Goal: Task Accomplishment & Management: Use online tool/utility

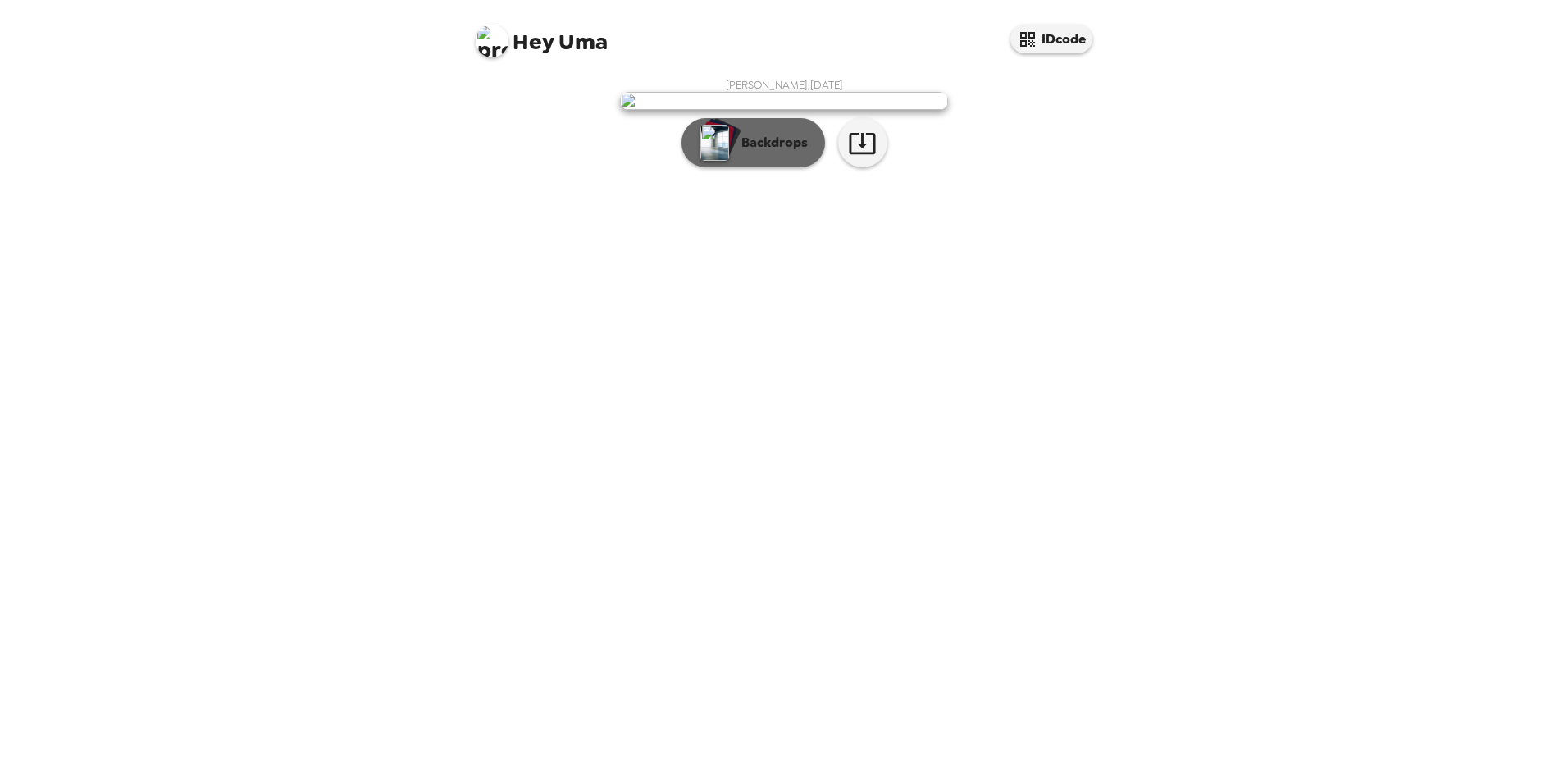
click at [780, 153] on p "Backdrops" at bounding box center [770, 142] width 74 height 19
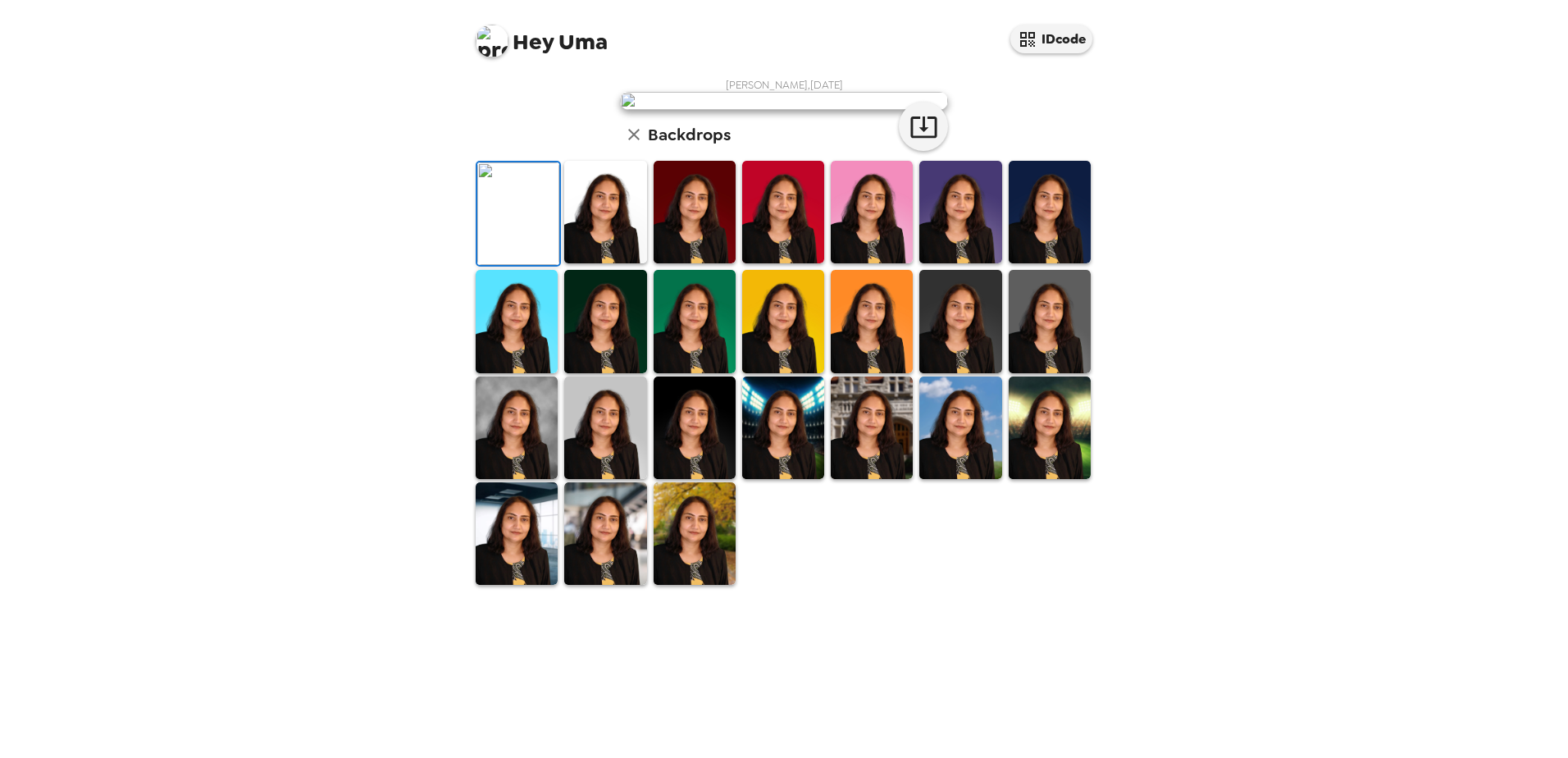
click at [531, 265] on img at bounding box center [518, 213] width 82 height 102
click at [599, 263] on img at bounding box center [604, 212] width 82 height 102
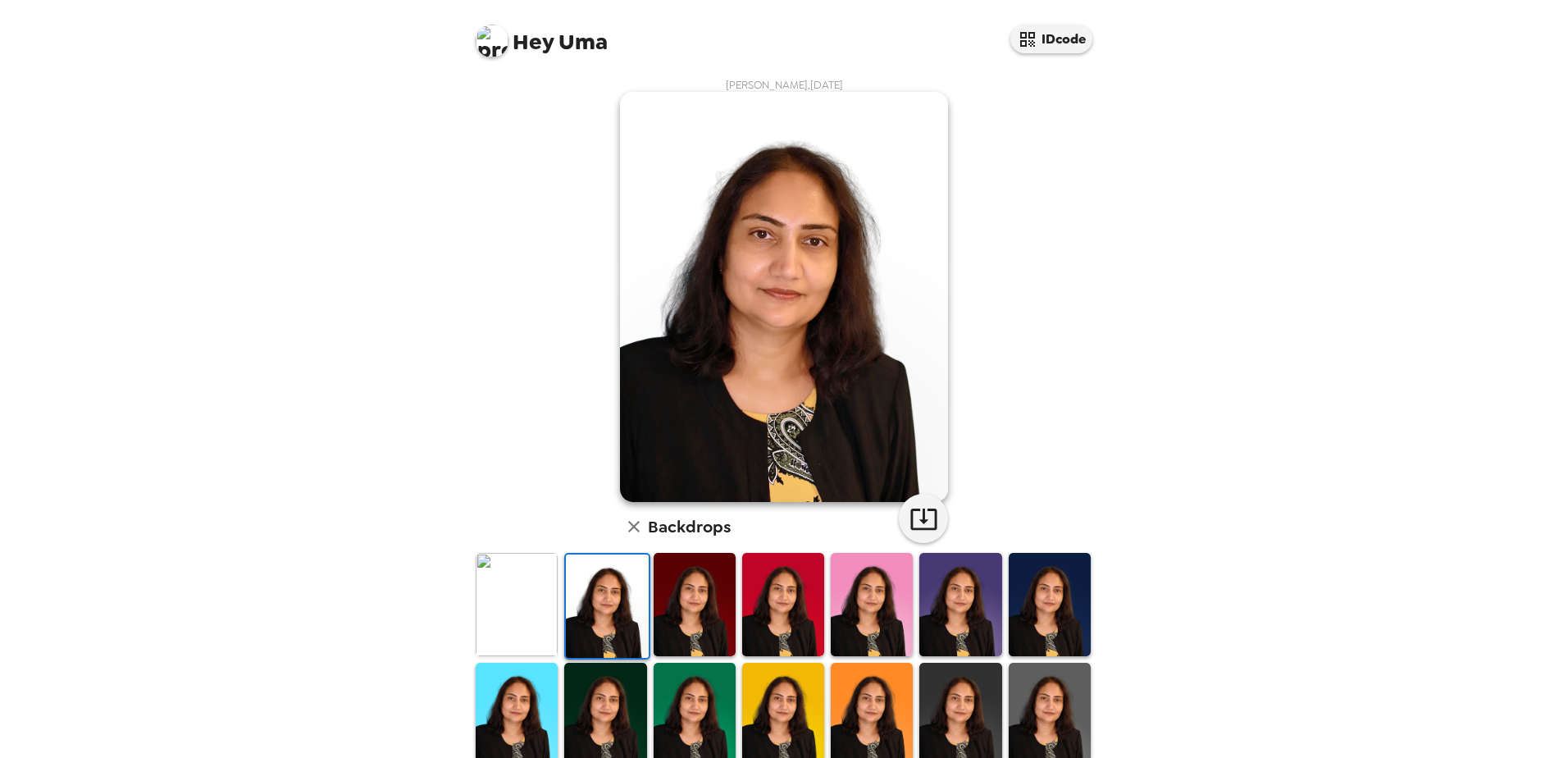
click at [684, 598] on img at bounding box center [694, 603] width 82 height 102
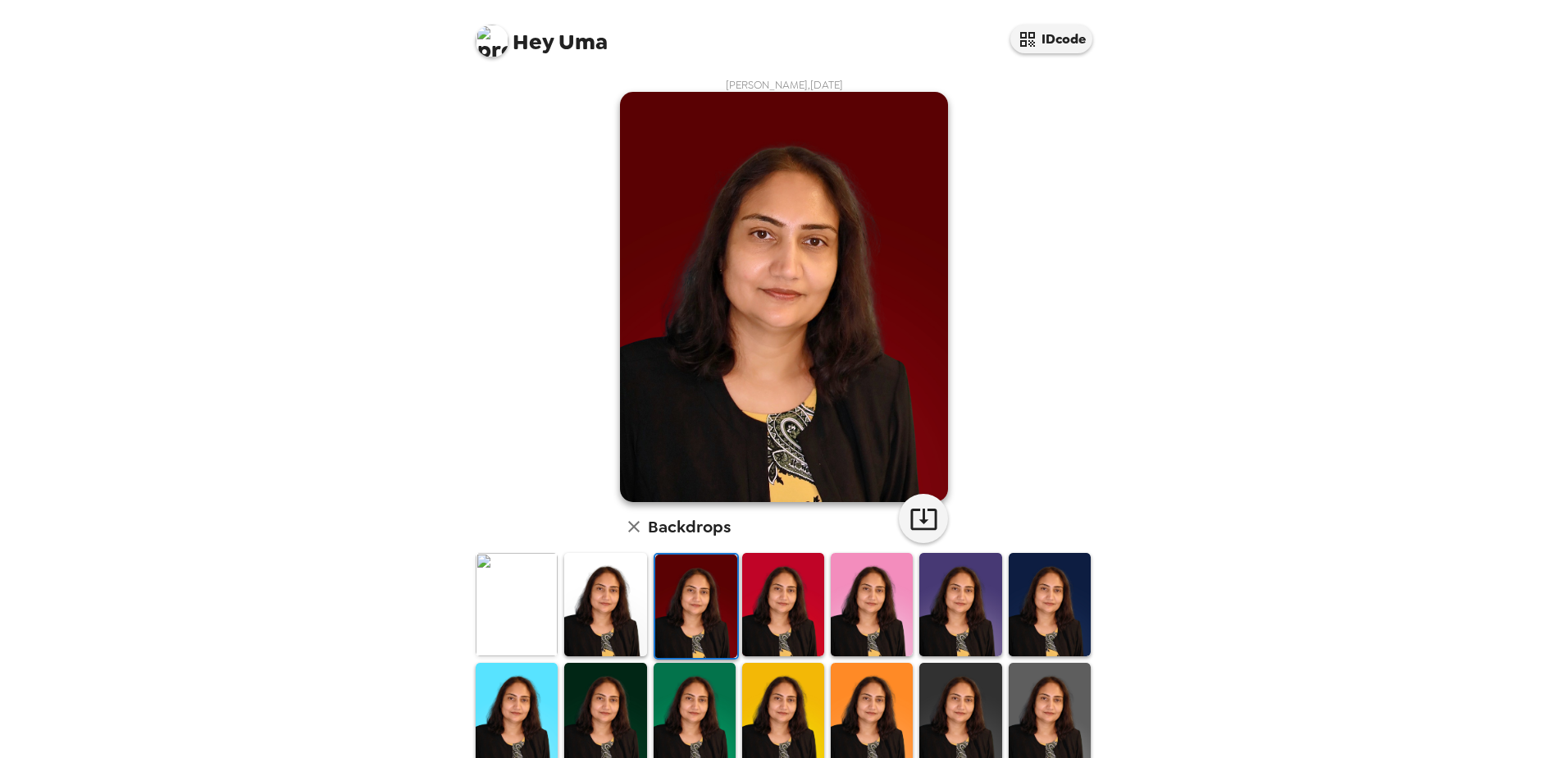
click at [784, 597] on img at bounding box center [783, 603] width 82 height 102
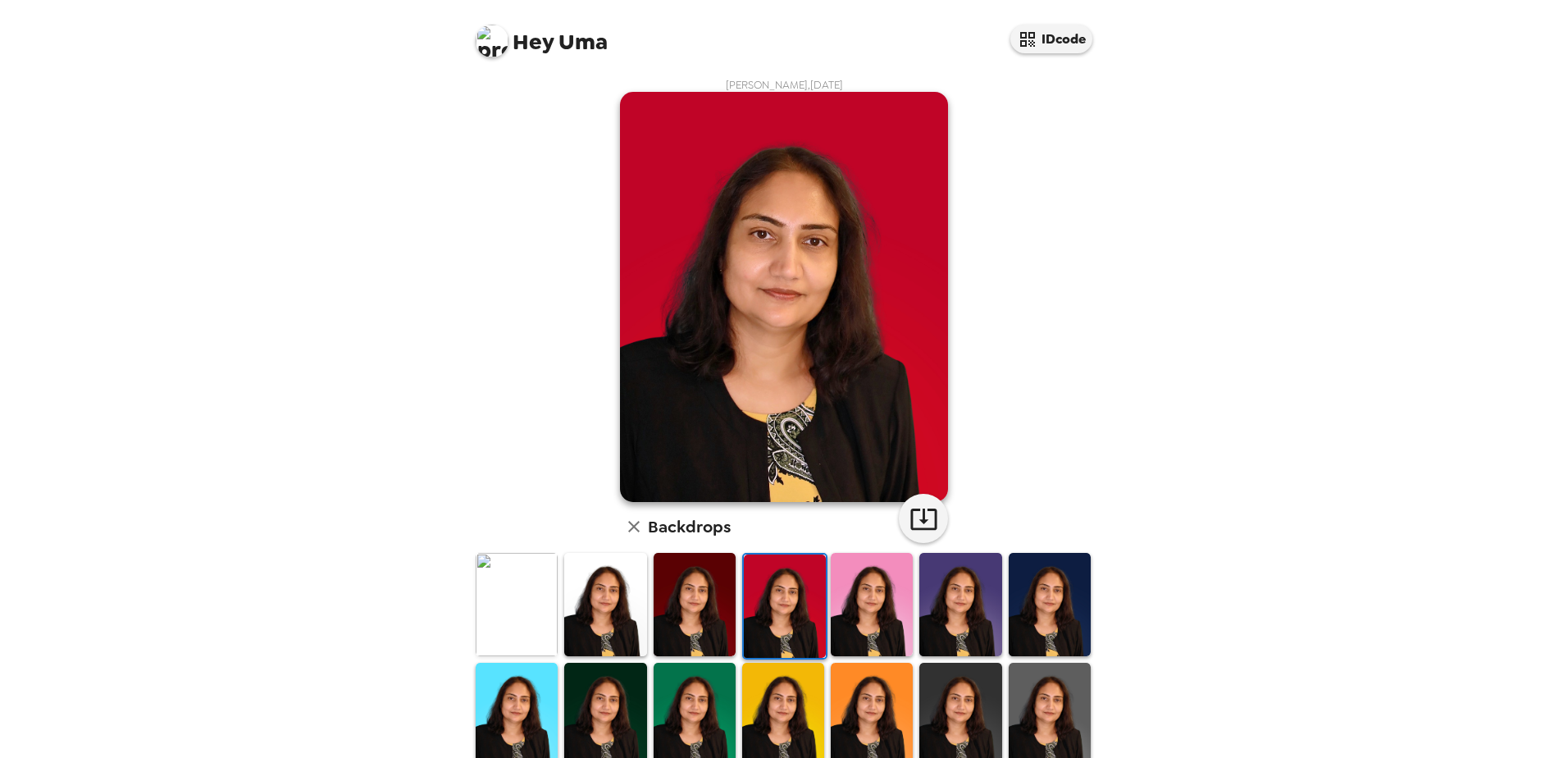
drag, startPoint x: 847, startPoint y: 598, endPoint x: 881, endPoint y: 602, distance: 34.2
click at [848, 598] on img at bounding box center [871, 603] width 82 height 102
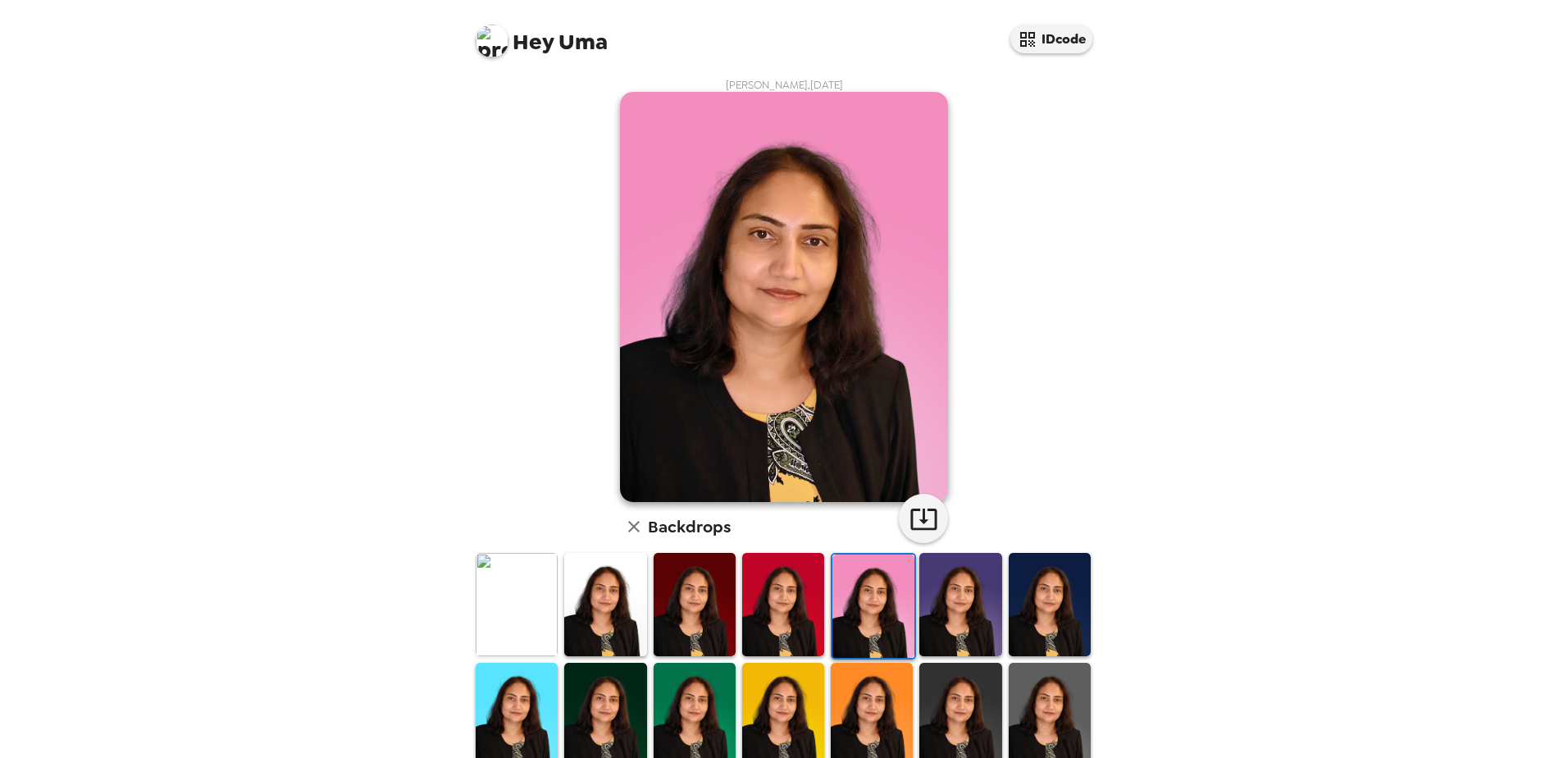
click at [956, 603] on img at bounding box center [959, 603] width 82 height 102
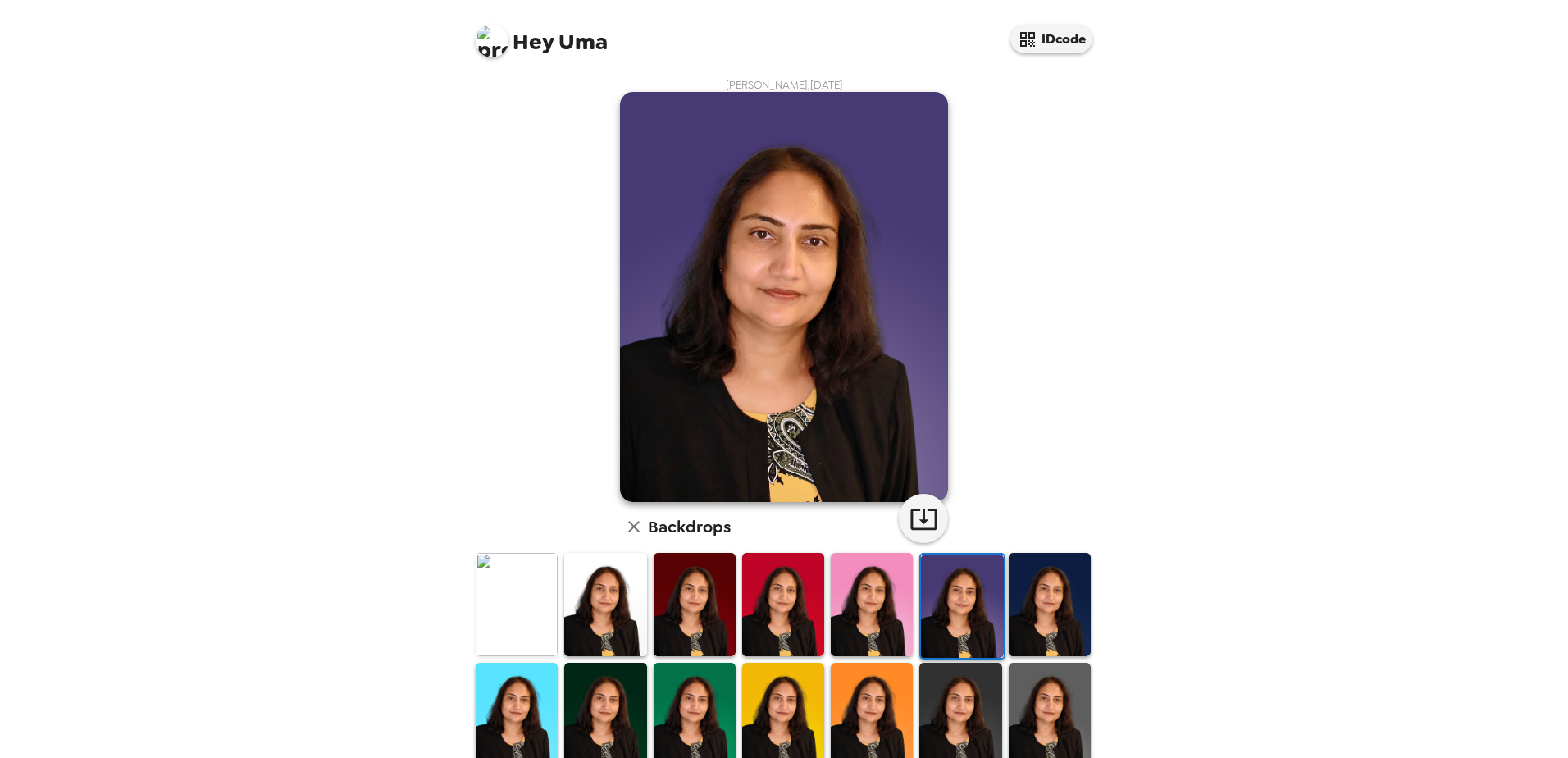
click at [1024, 598] on img at bounding box center [1049, 603] width 82 height 102
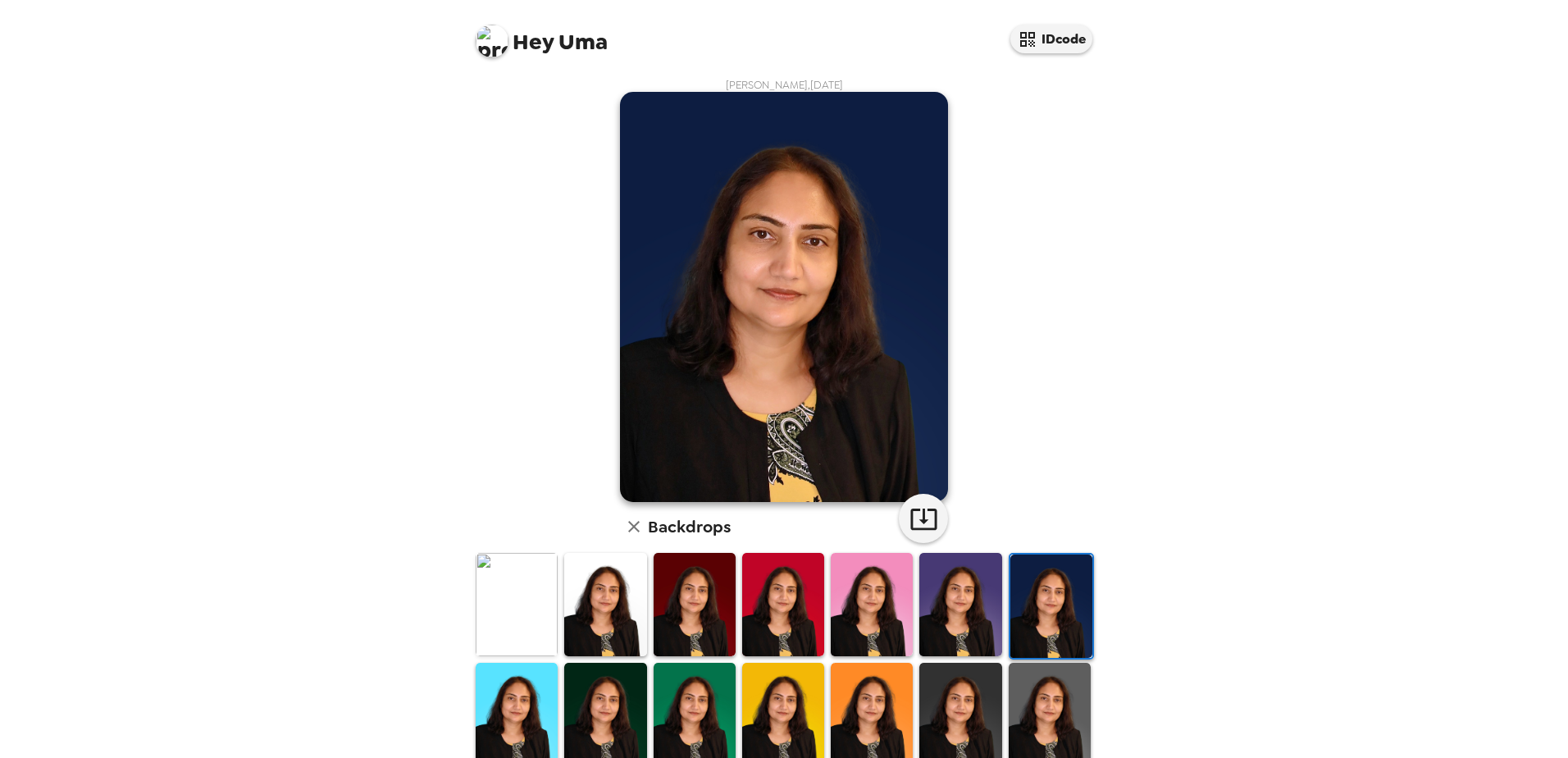
click at [1036, 689] on img at bounding box center [1049, 713] width 82 height 102
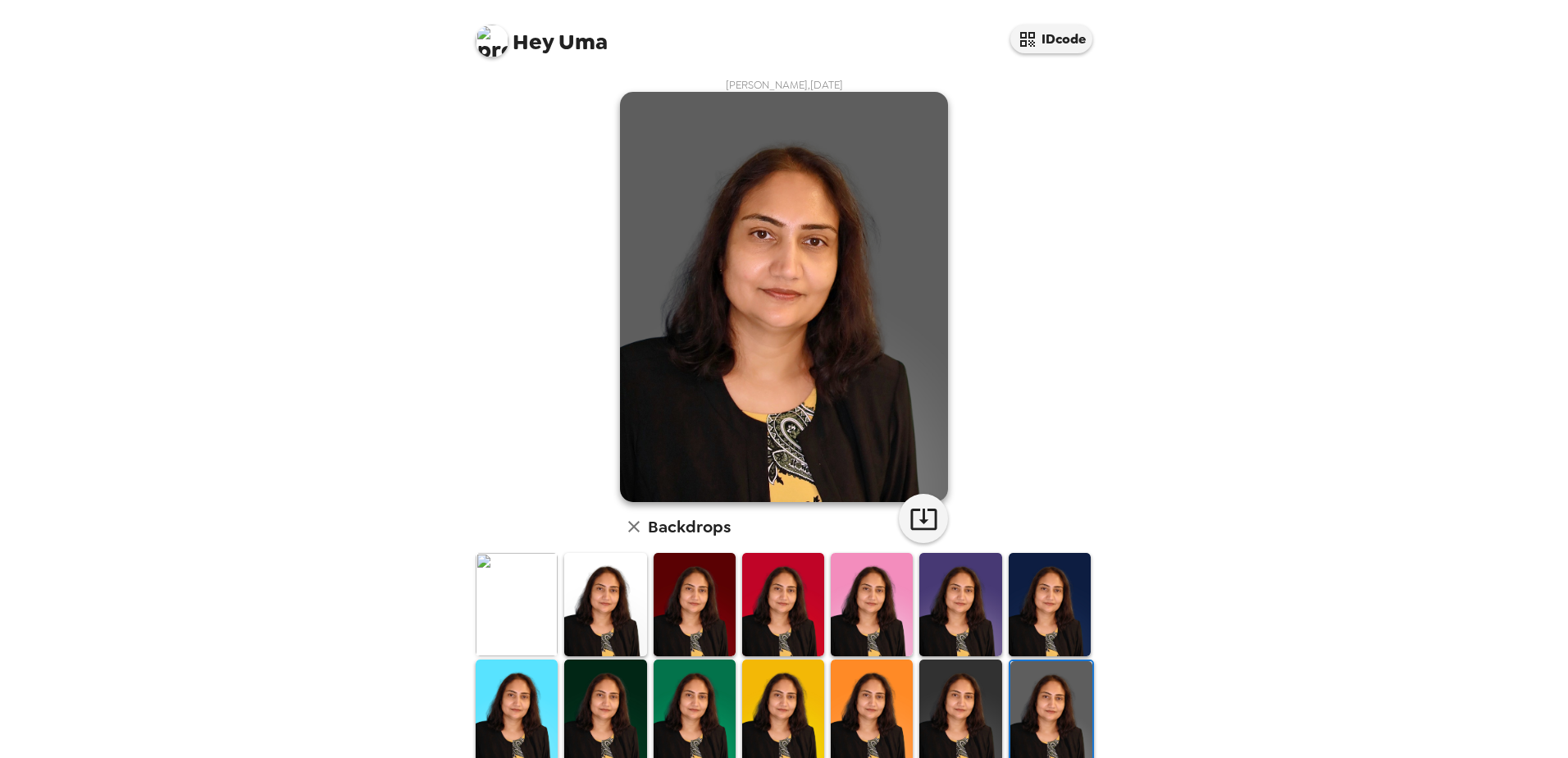
click at [968, 708] on img at bounding box center [959, 710] width 82 height 102
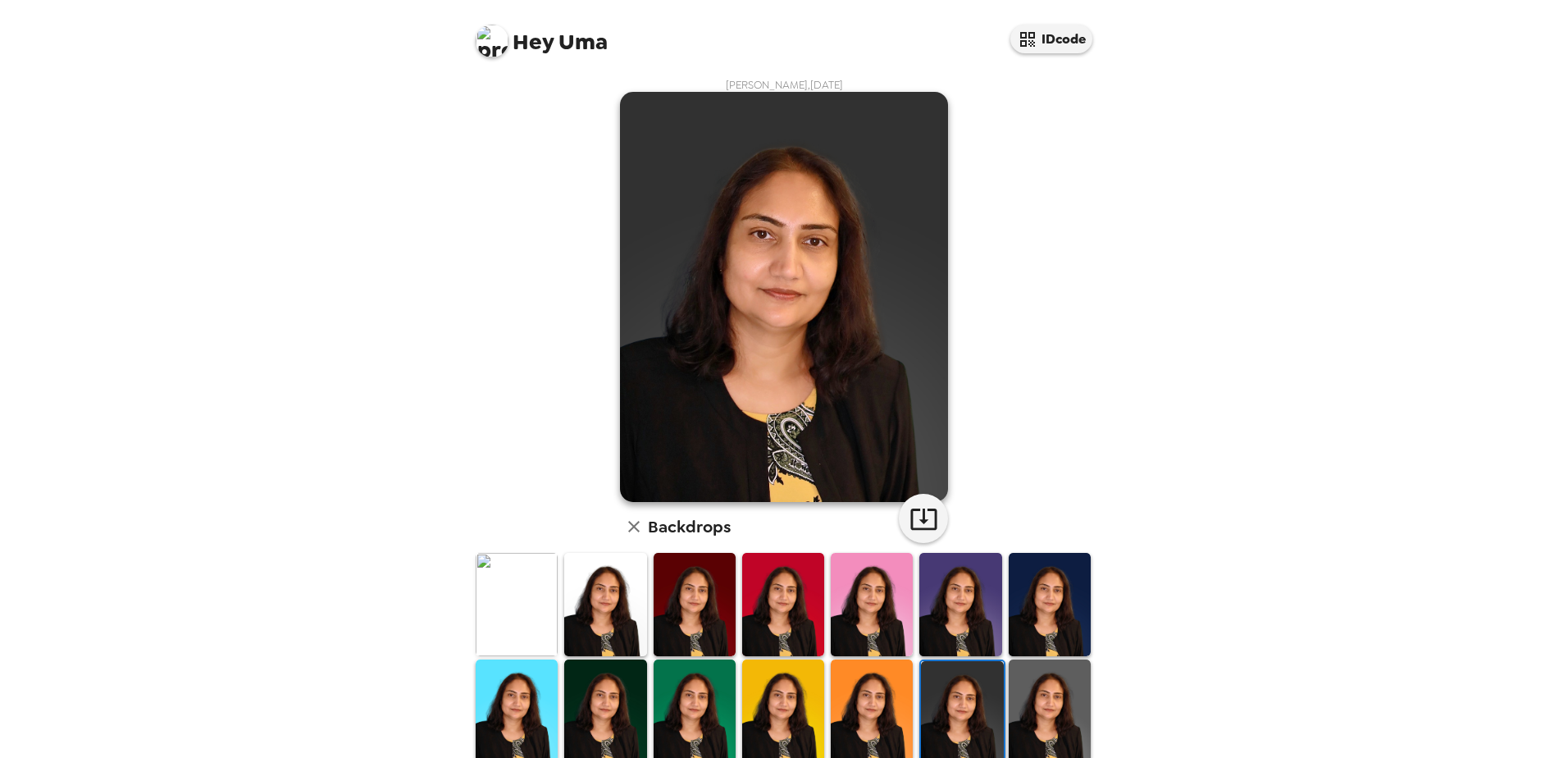
scroll to position [237, 0]
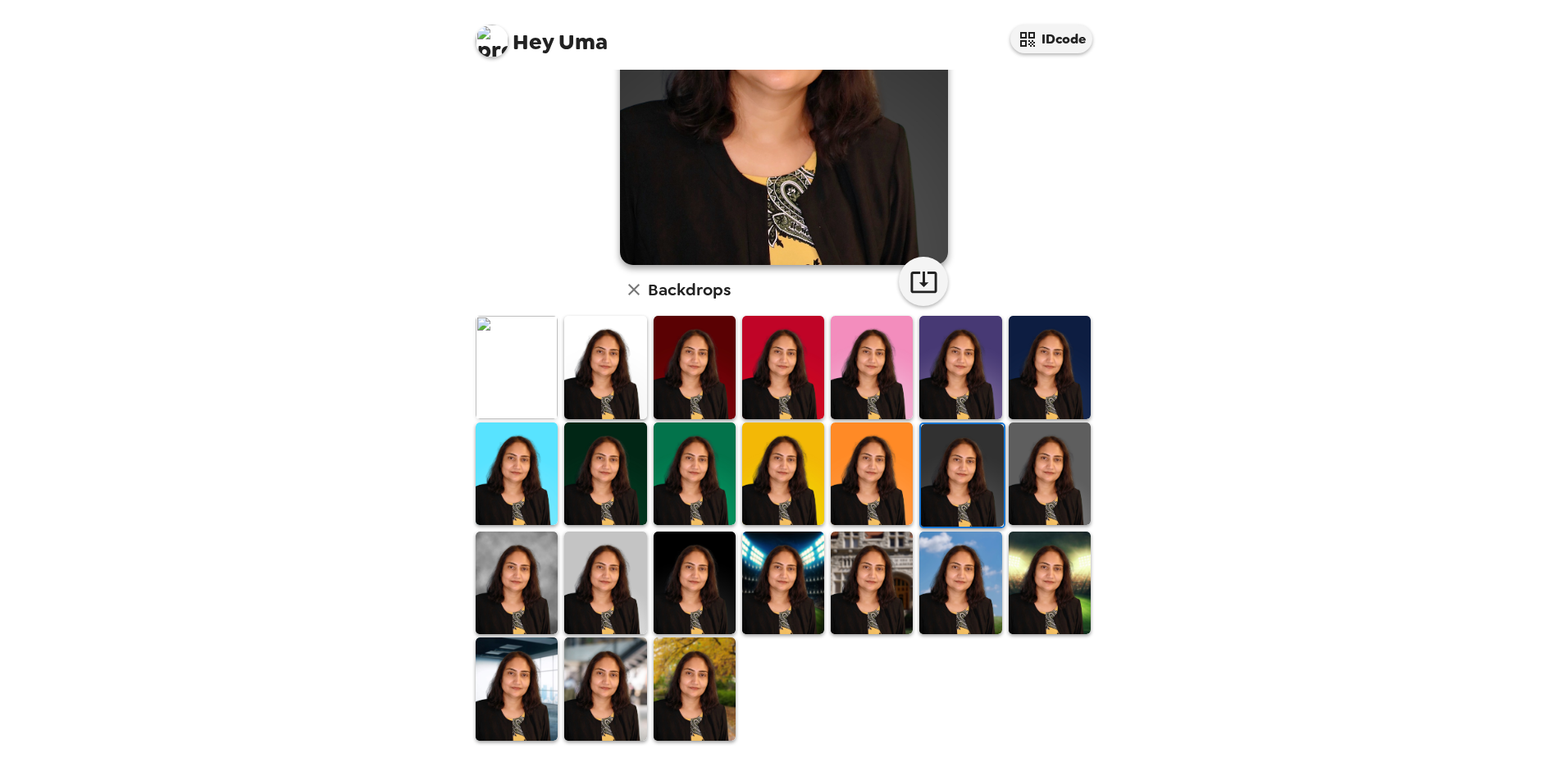
click at [693, 677] on img at bounding box center [694, 688] width 82 height 102
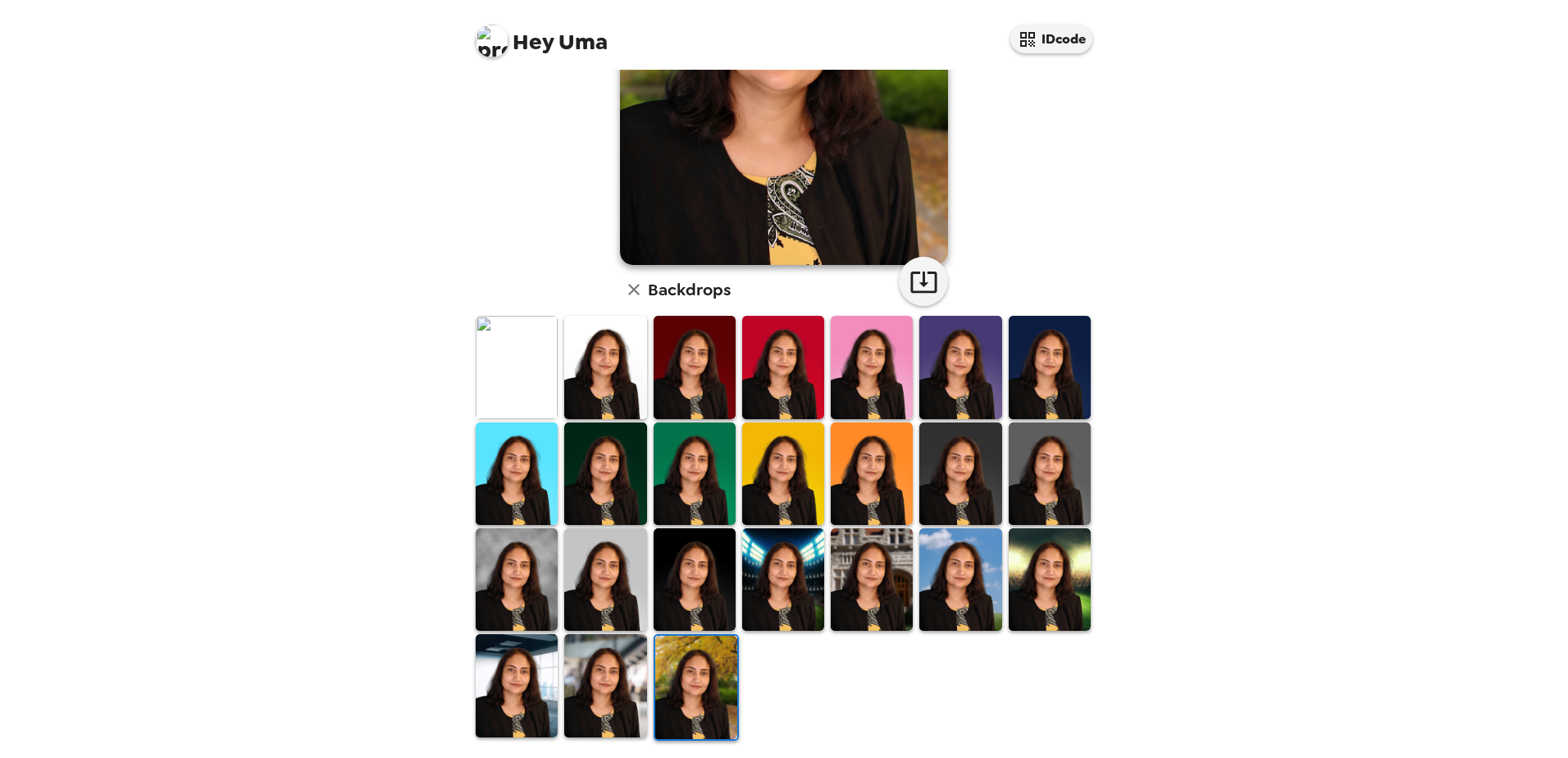
click at [590, 666] on img at bounding box center [604, 684] width 82 height 102
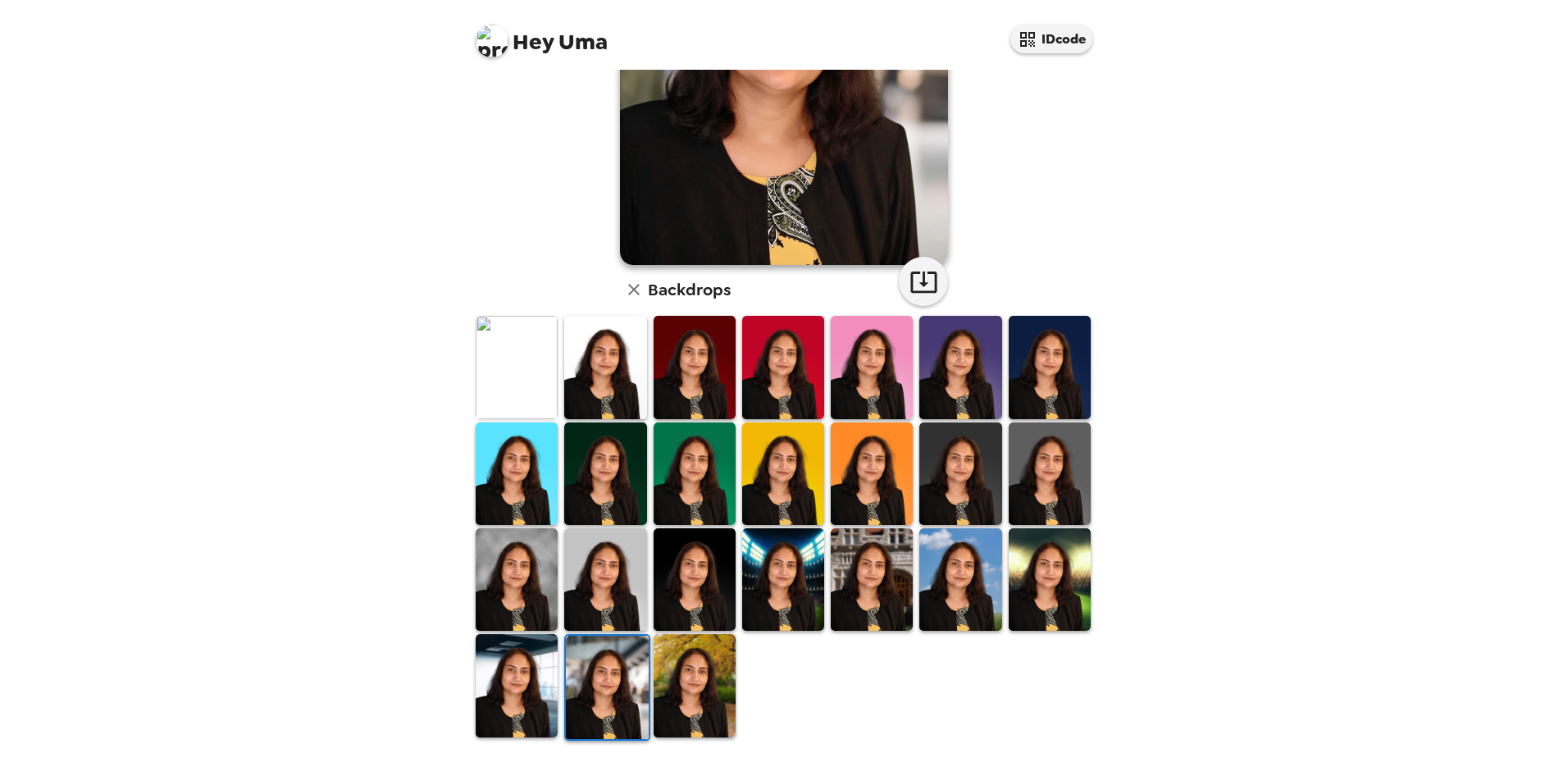
click at [489, 673] on img at bounding box center [516, 684] width 82 height 102
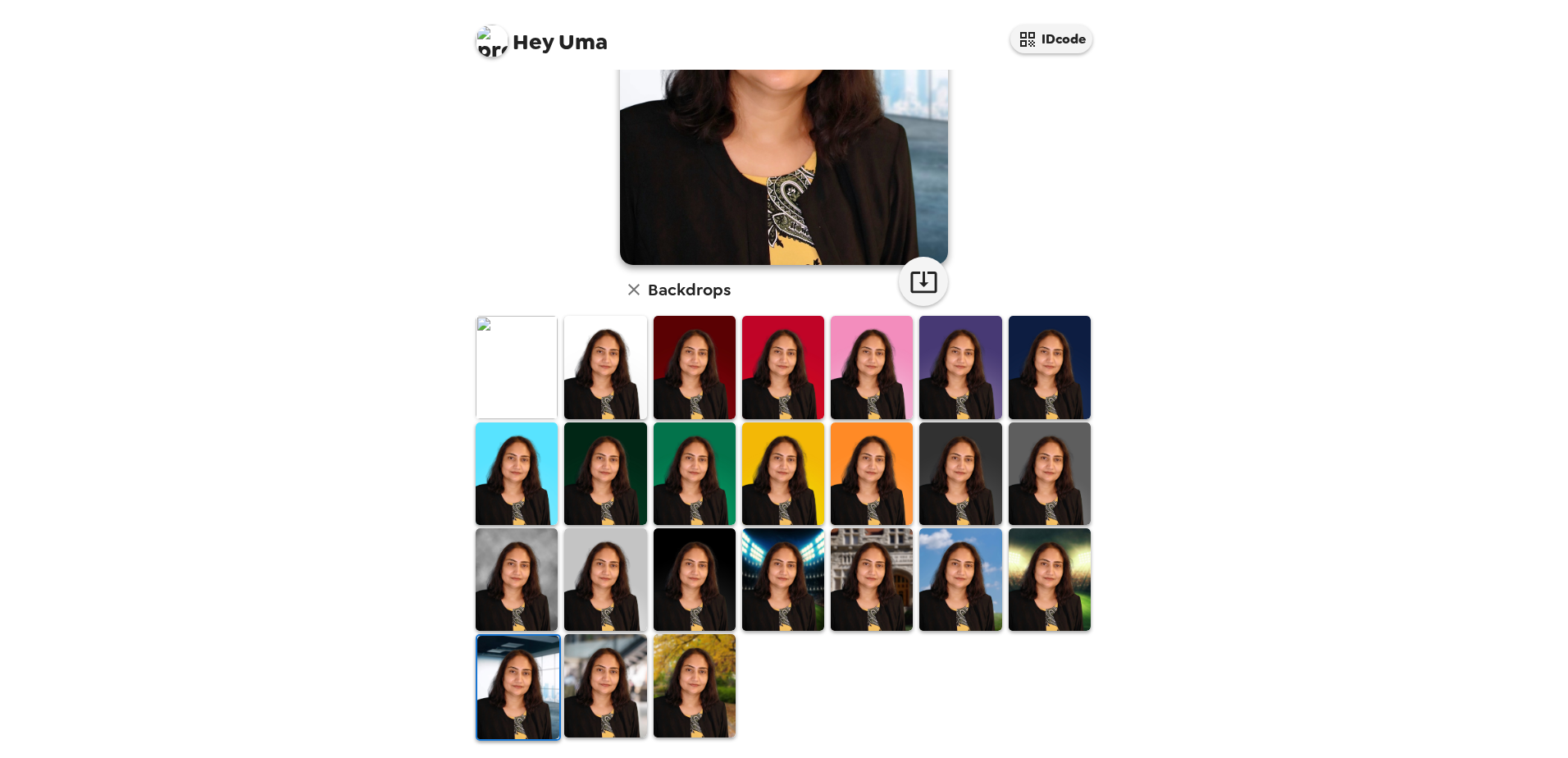
click at [869, 534] on img at bounding box center [871, 579] width 82 height 102
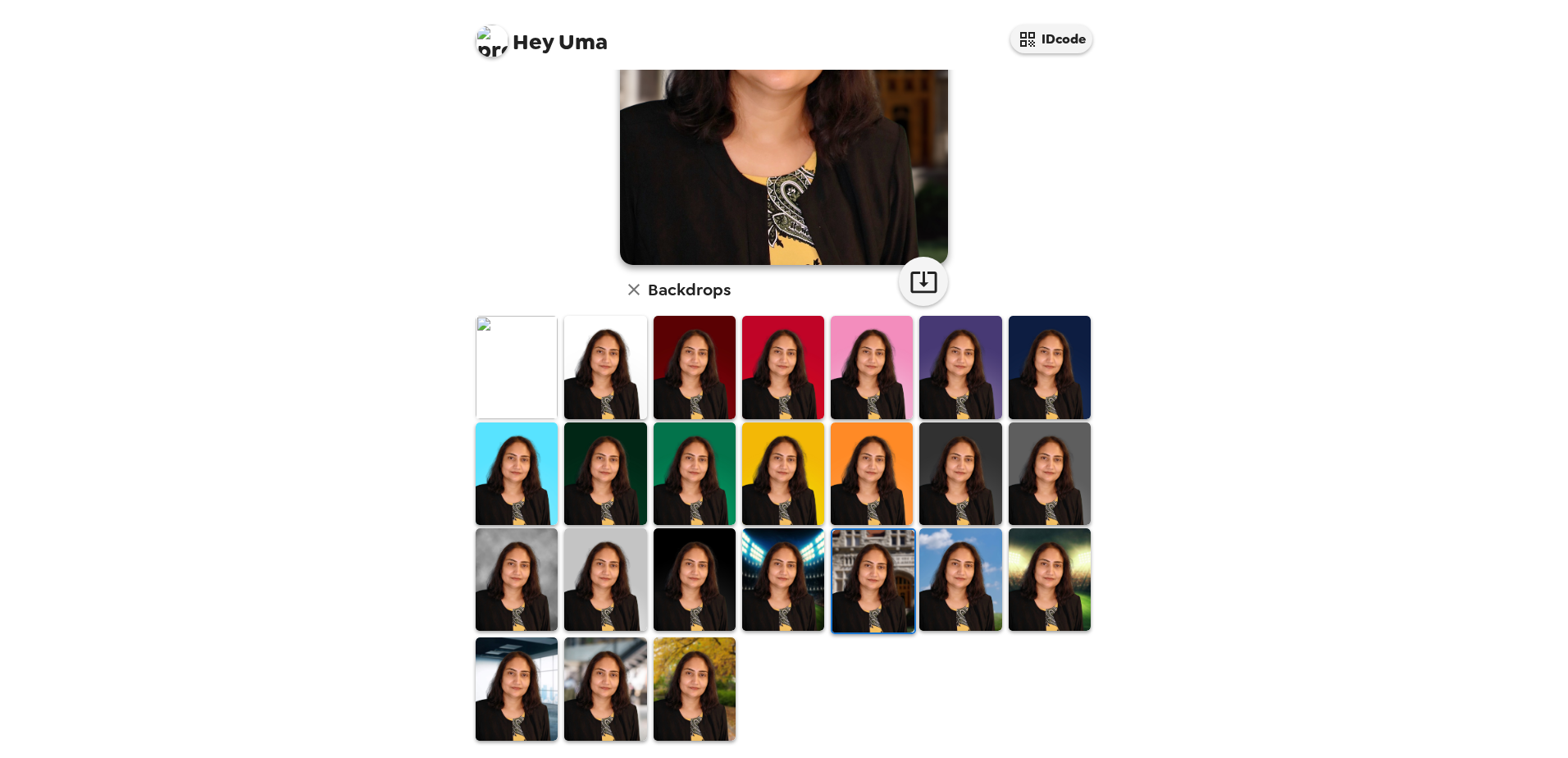
scroll to position [0, 0]
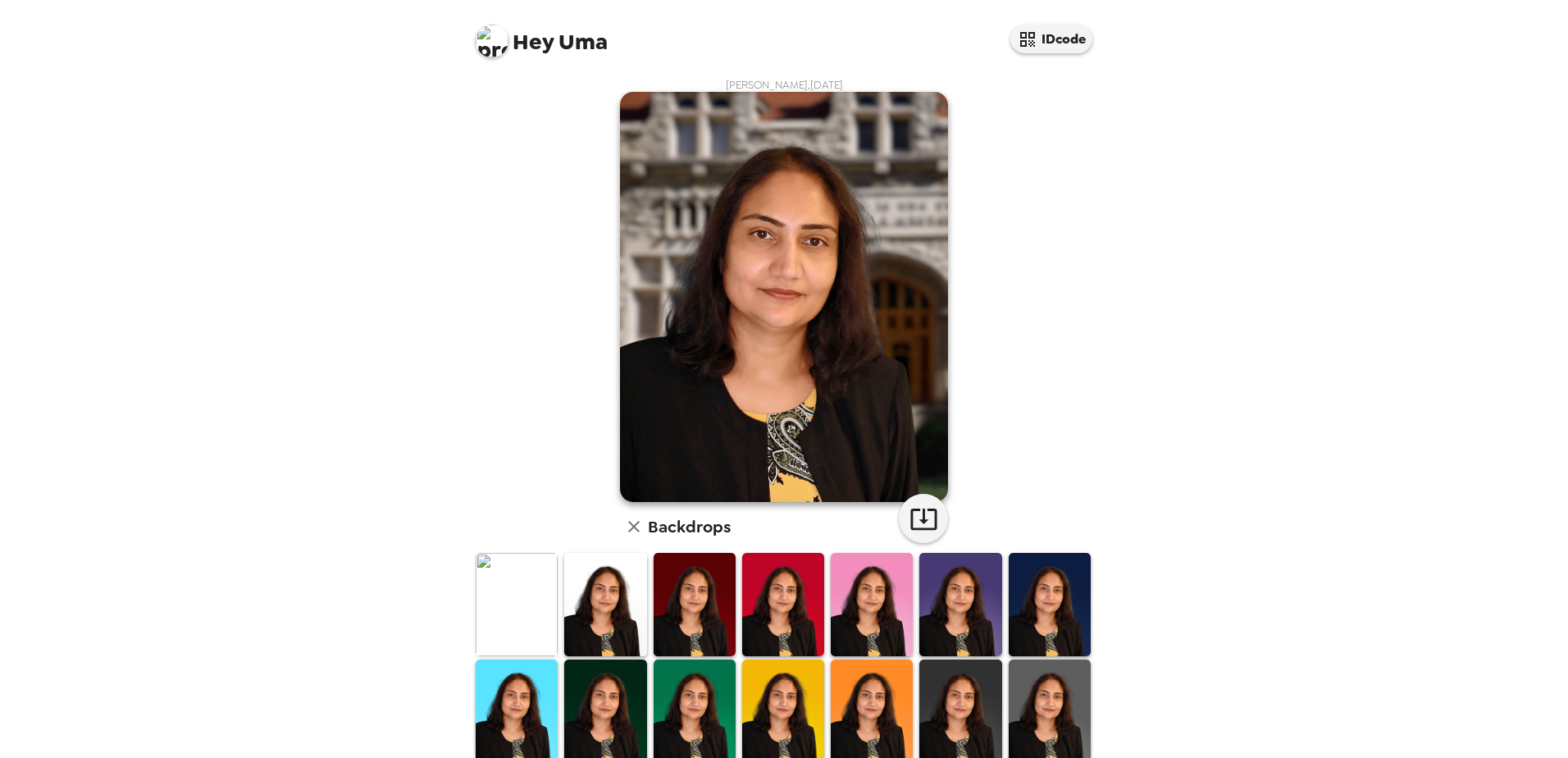
click at [851, 605] on img at bounding box center [871, 603] width 82 height 102
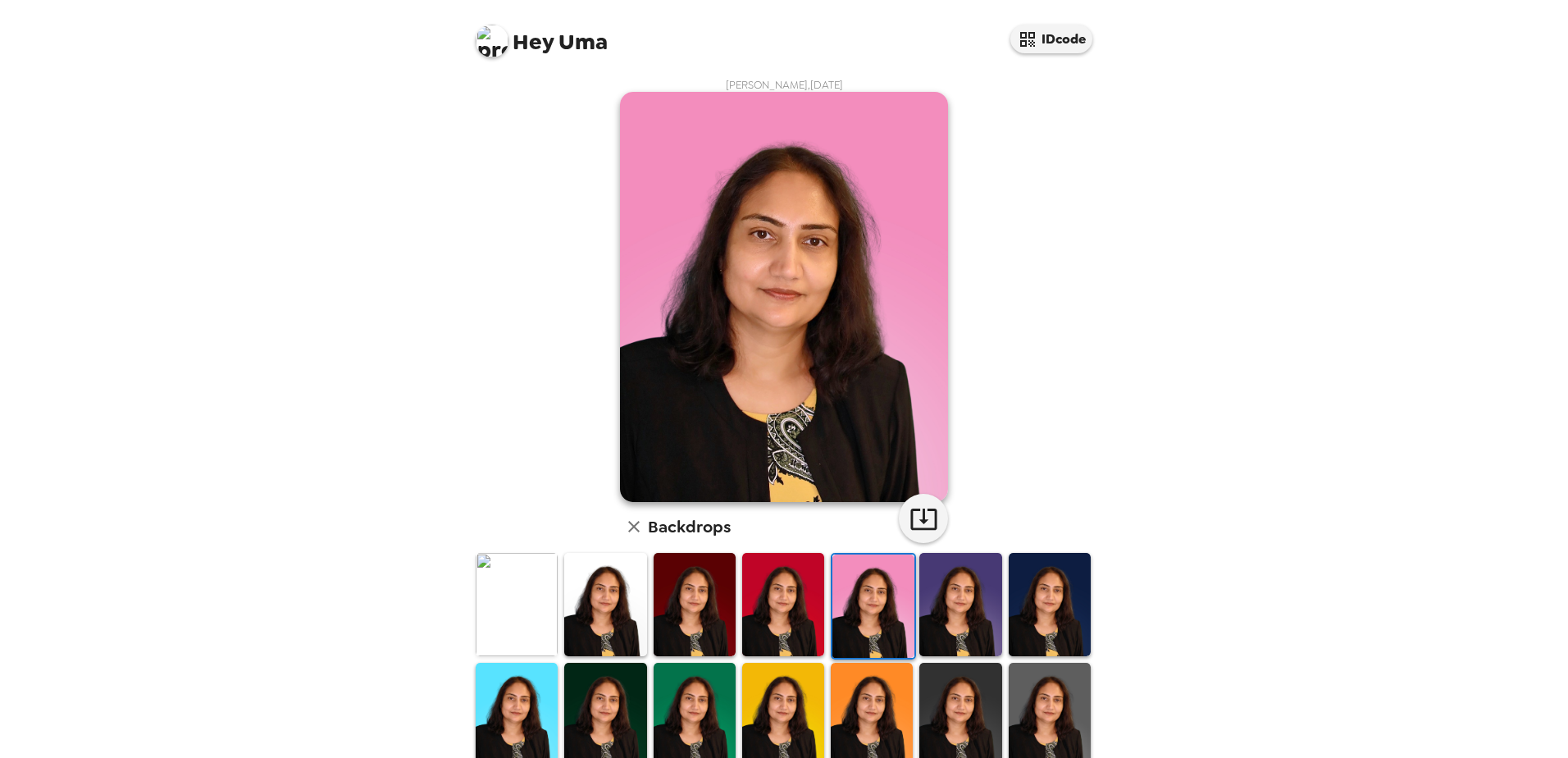
click at [870, 699] on img at bounding box center [871, 713] width 82 height 102
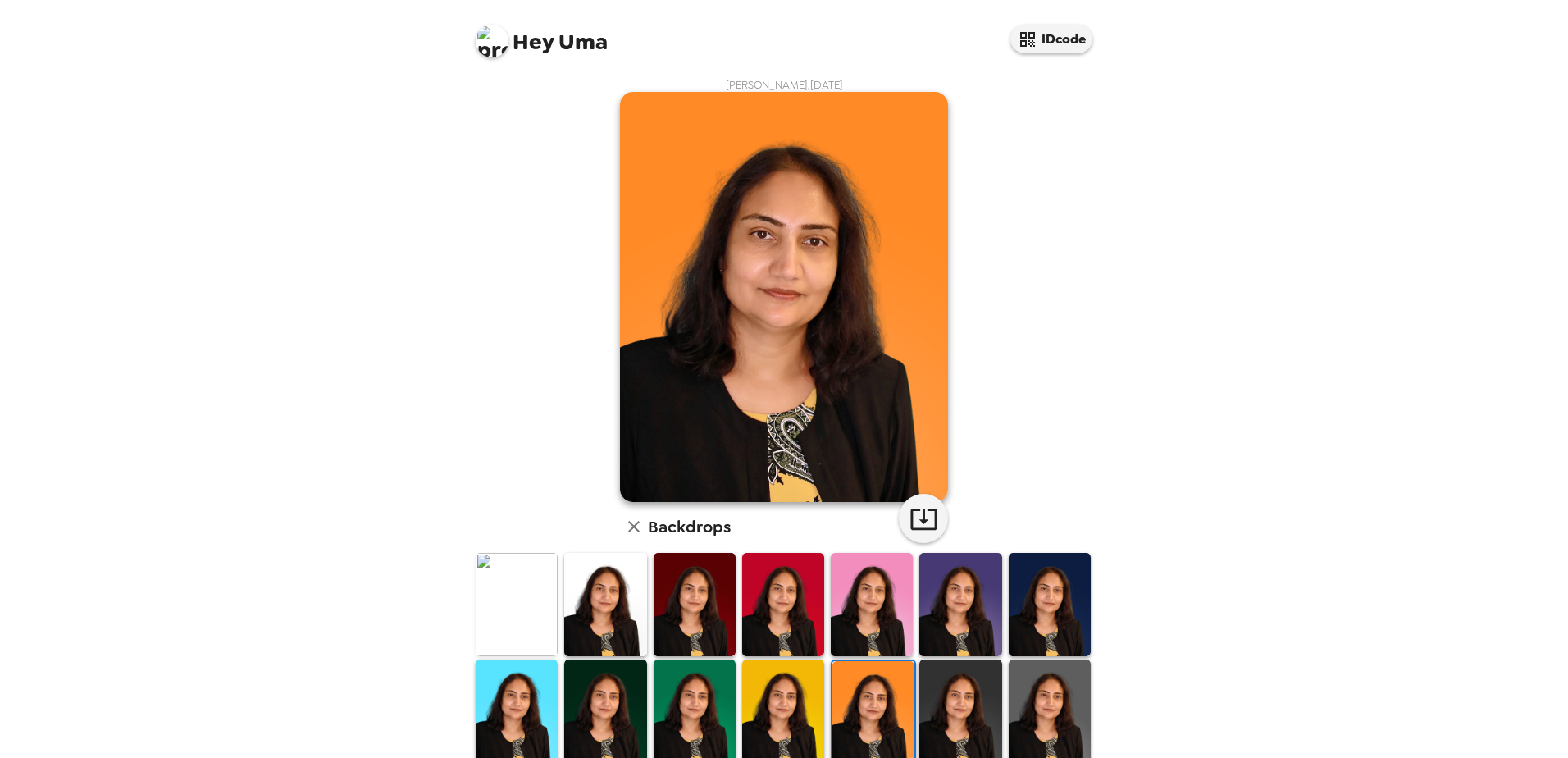
scroll to position [164, 0]
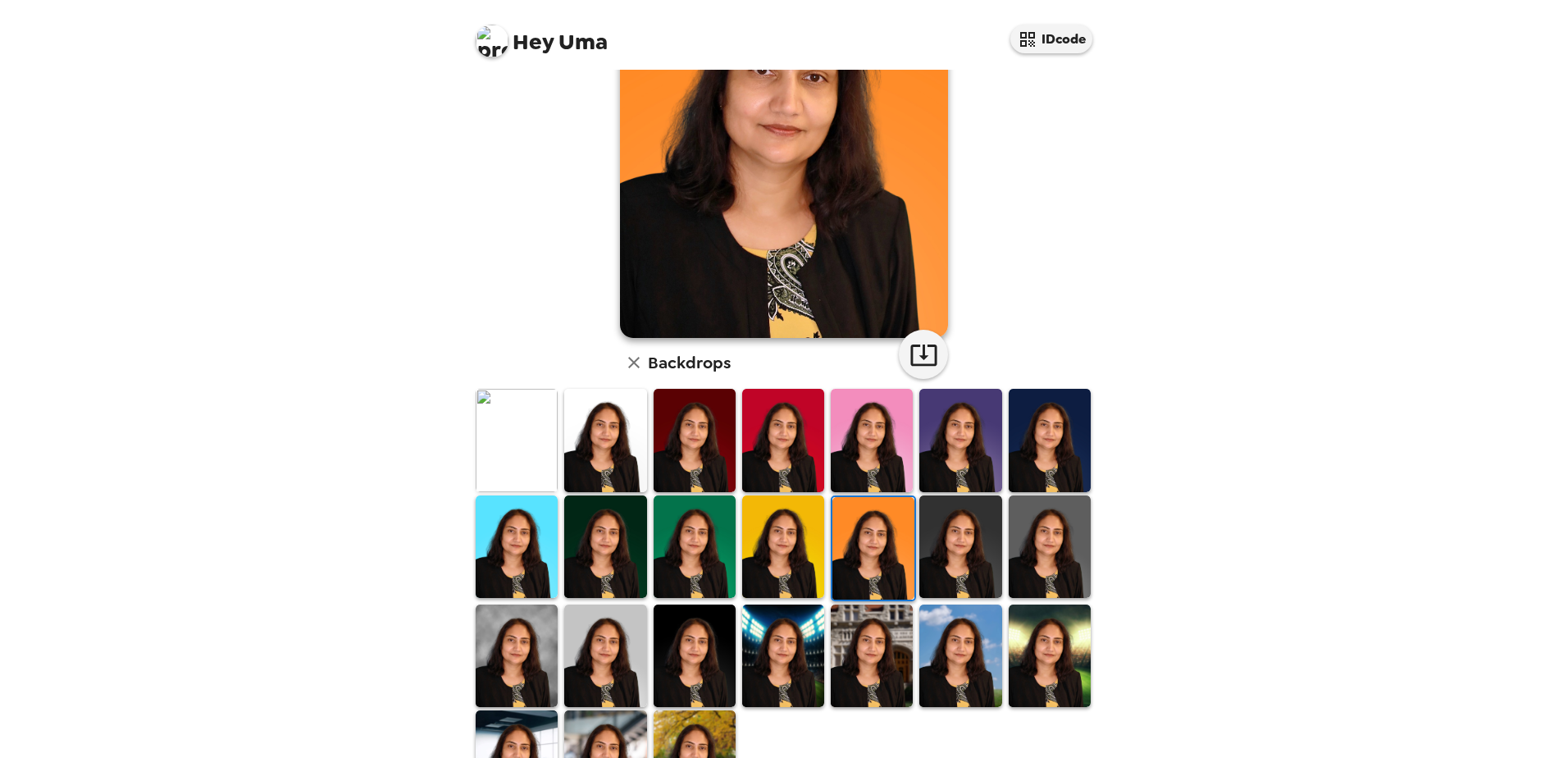
click at [772, 661] on img at bounding box center [783, 655] width 82 height 102
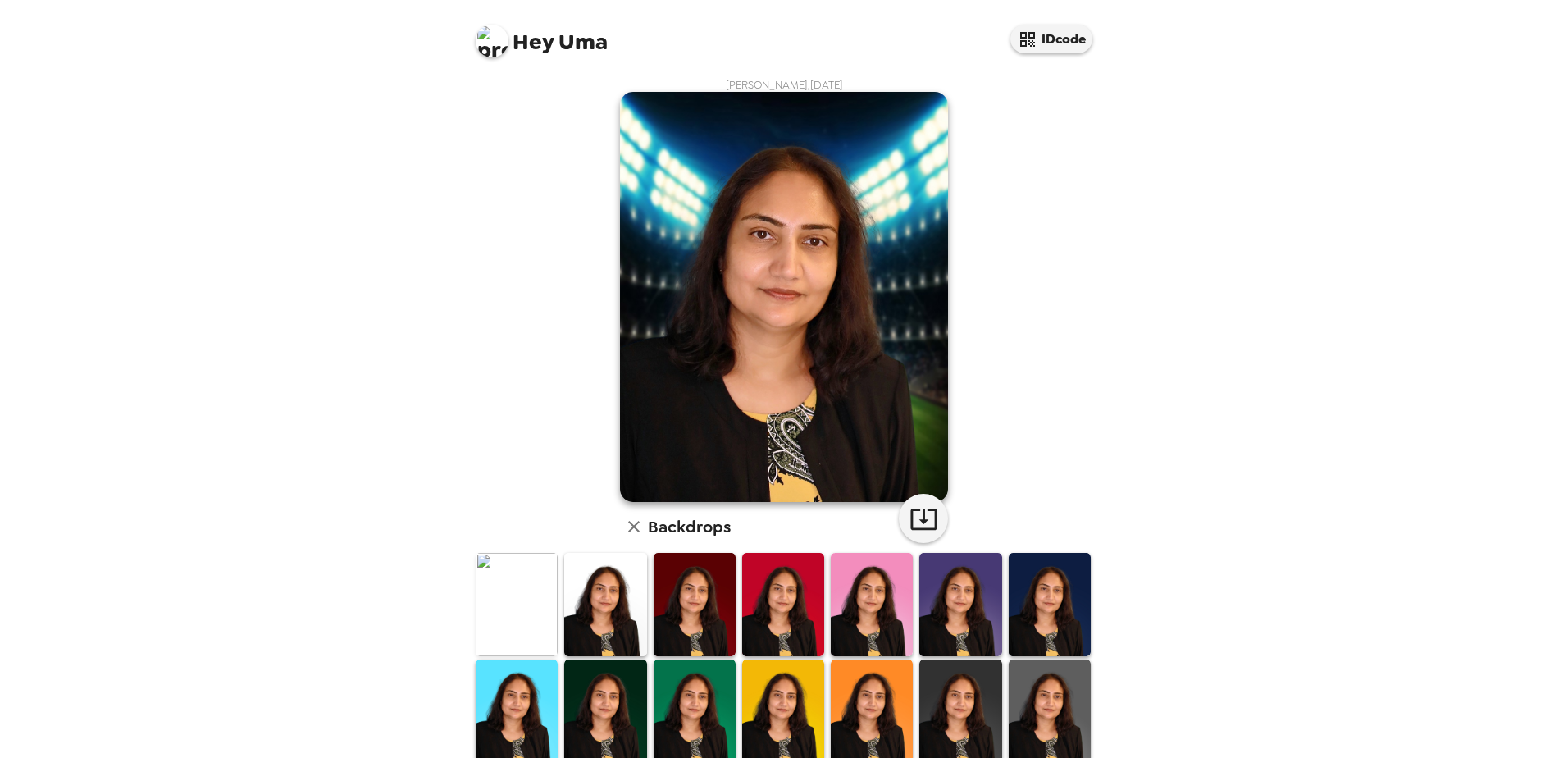
scroll to position [237, 0]
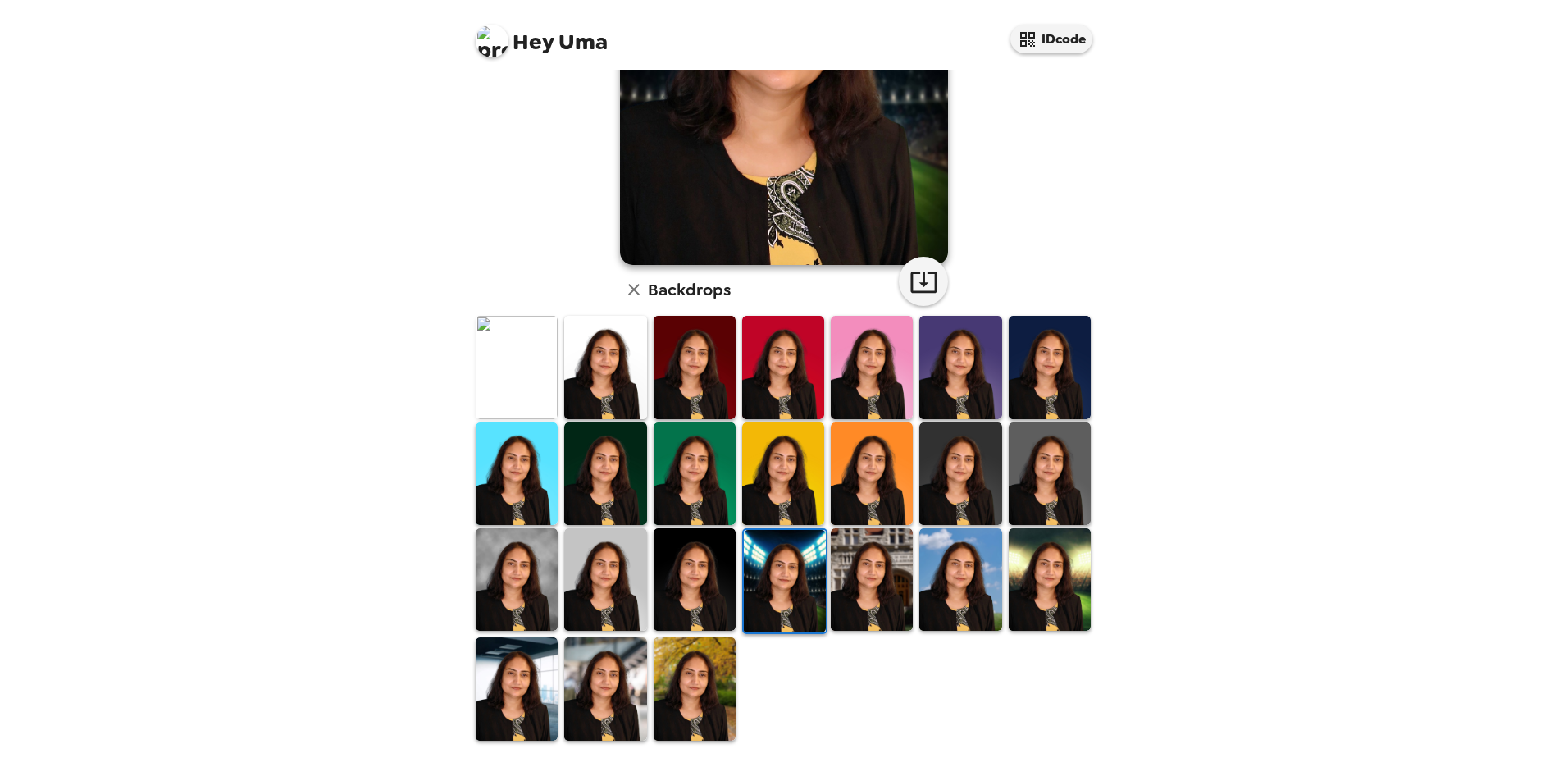
click at [699, 663] on img at bounding box center [694, 688] width 82 height 102
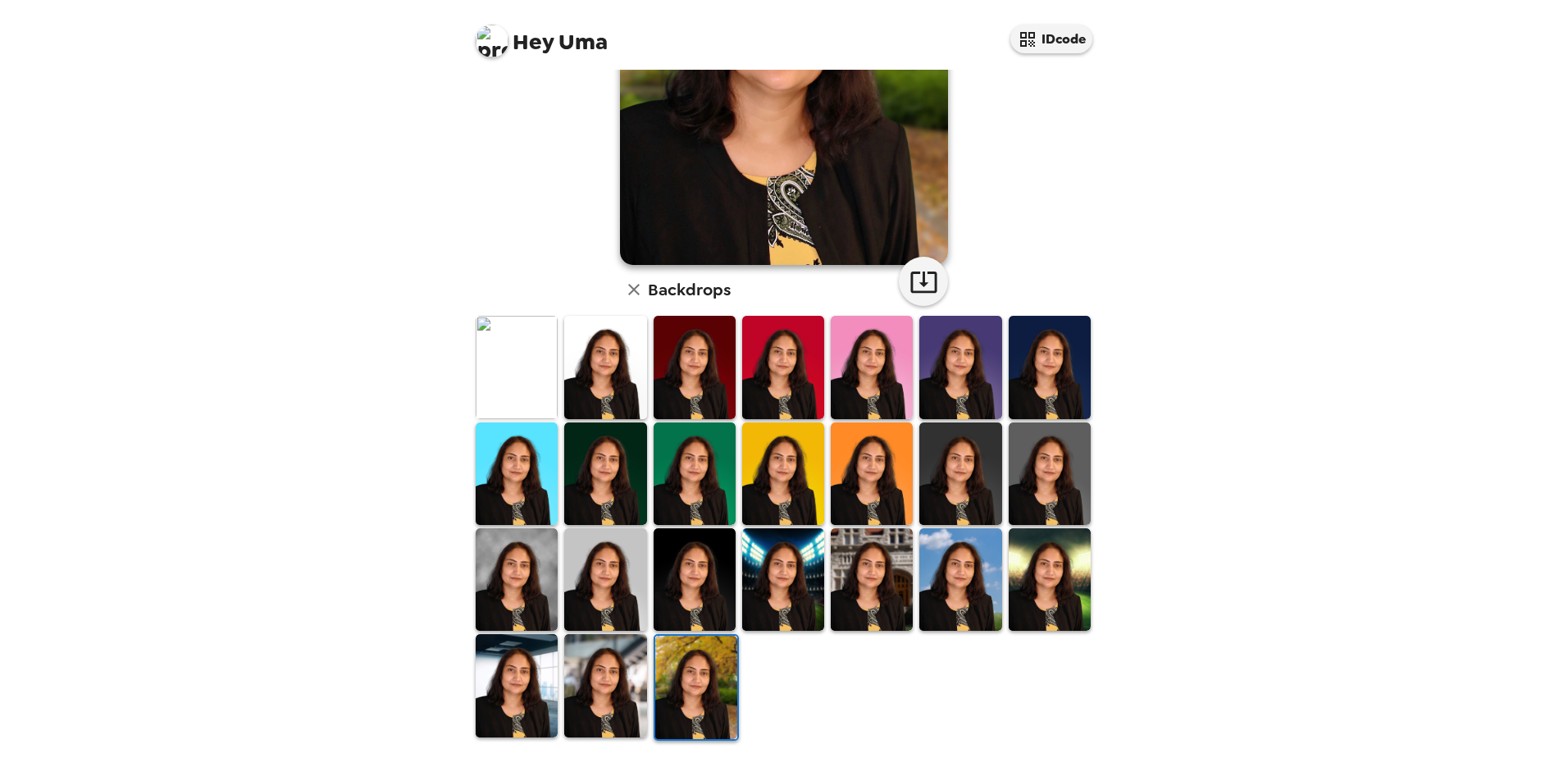
click at [1020, 607] on img at bounding box center [1049, 579] width 82 height 102
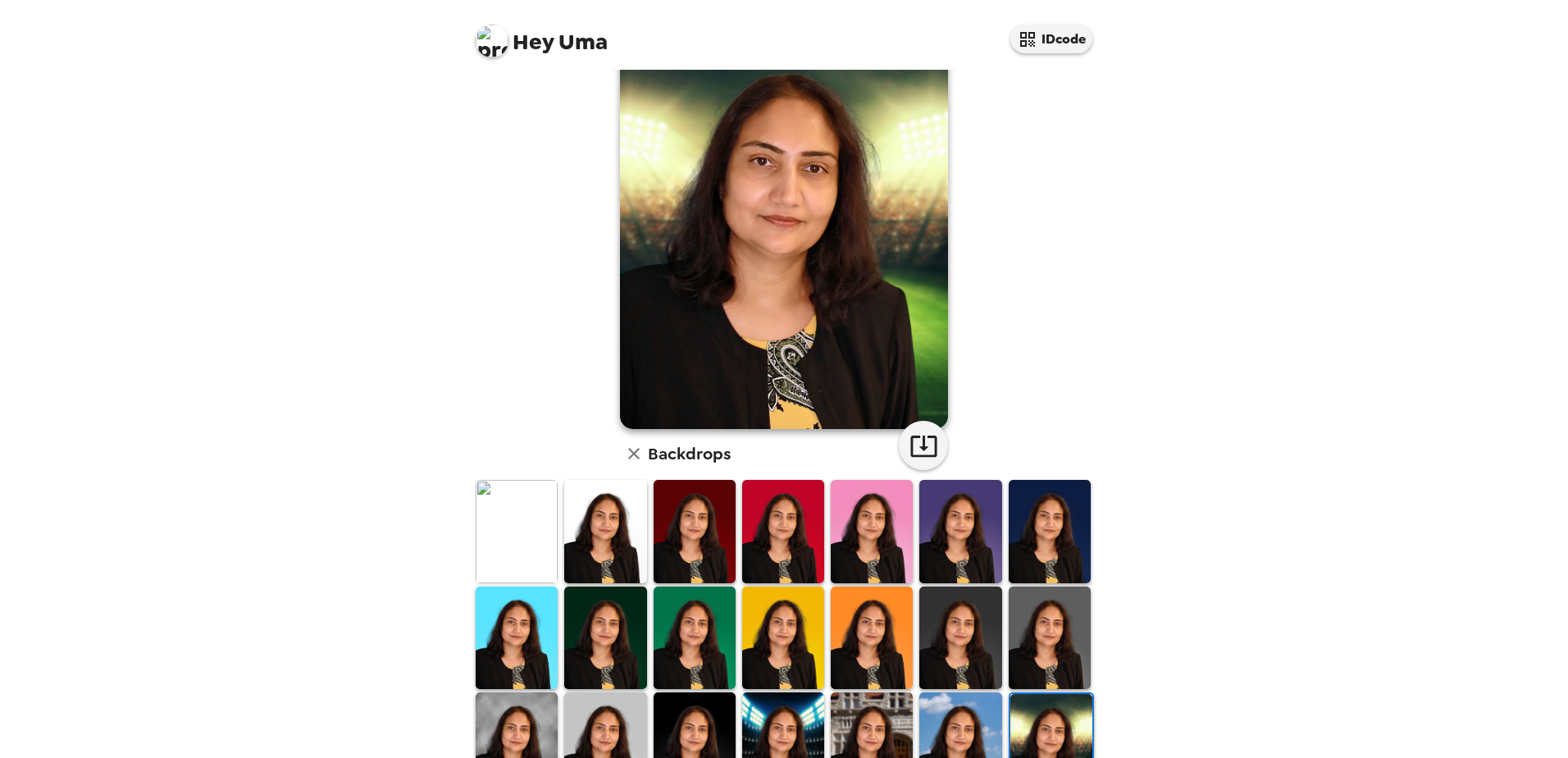
scroll to position [0, 0]
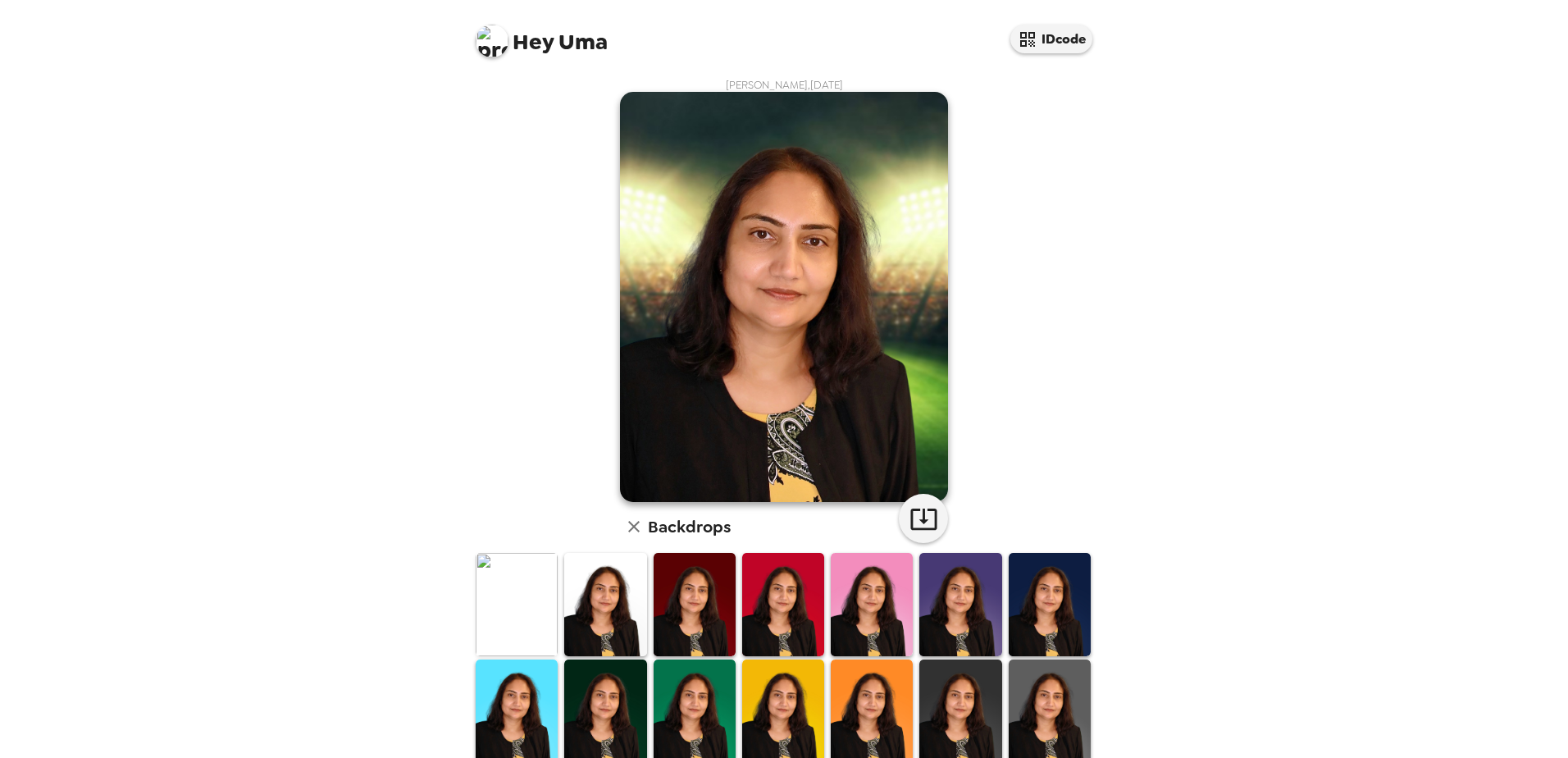
click at [843, 333] on img at bounding box center [784, 297] width 328 height 410
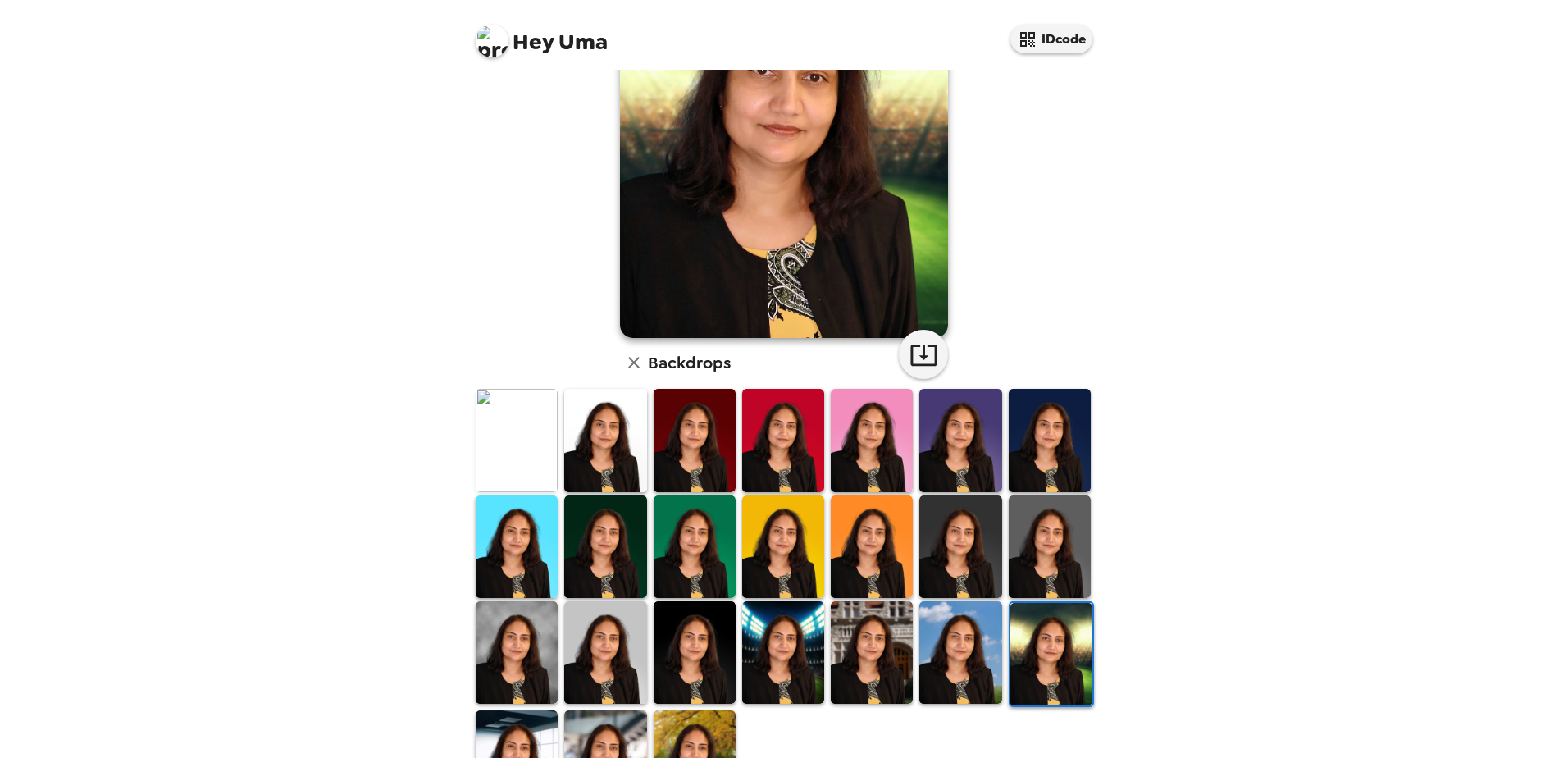
scroll to position [237, 0]
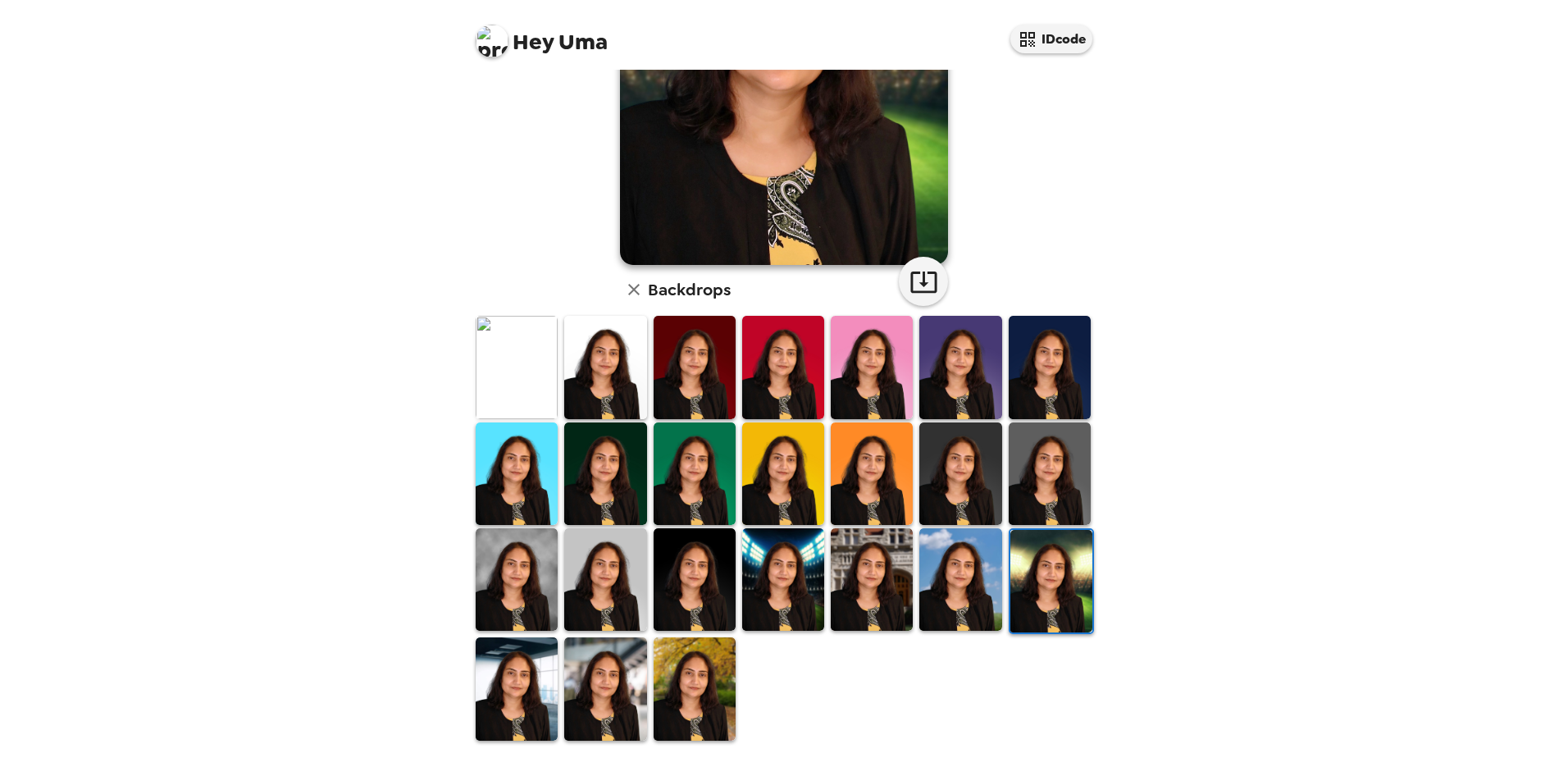
click at [710, 657] on img at bounding box center [694, 688] width 82 height 102
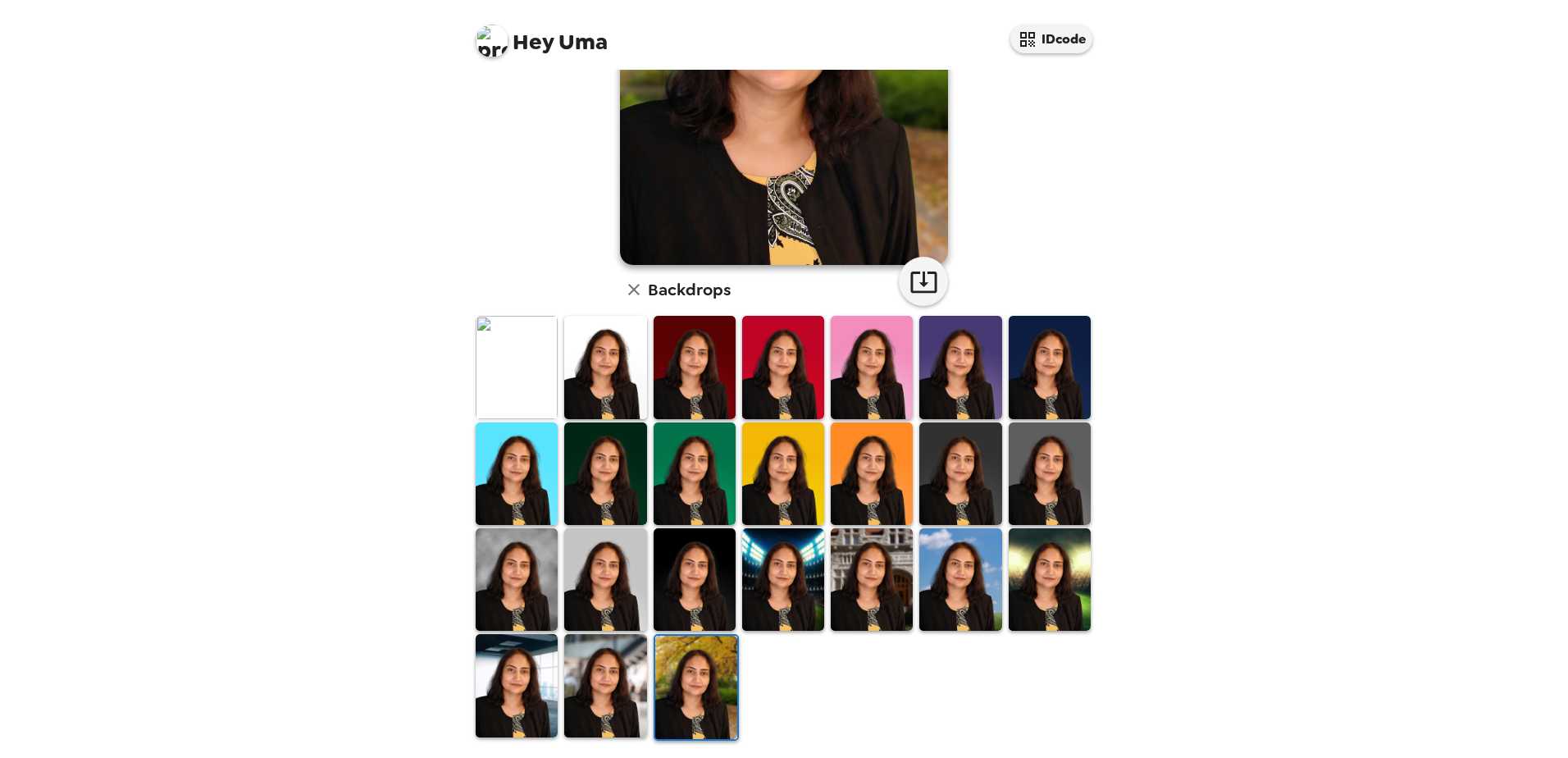
click at [589, 658] on img at bounding box center [604, 684] width 82 height 102
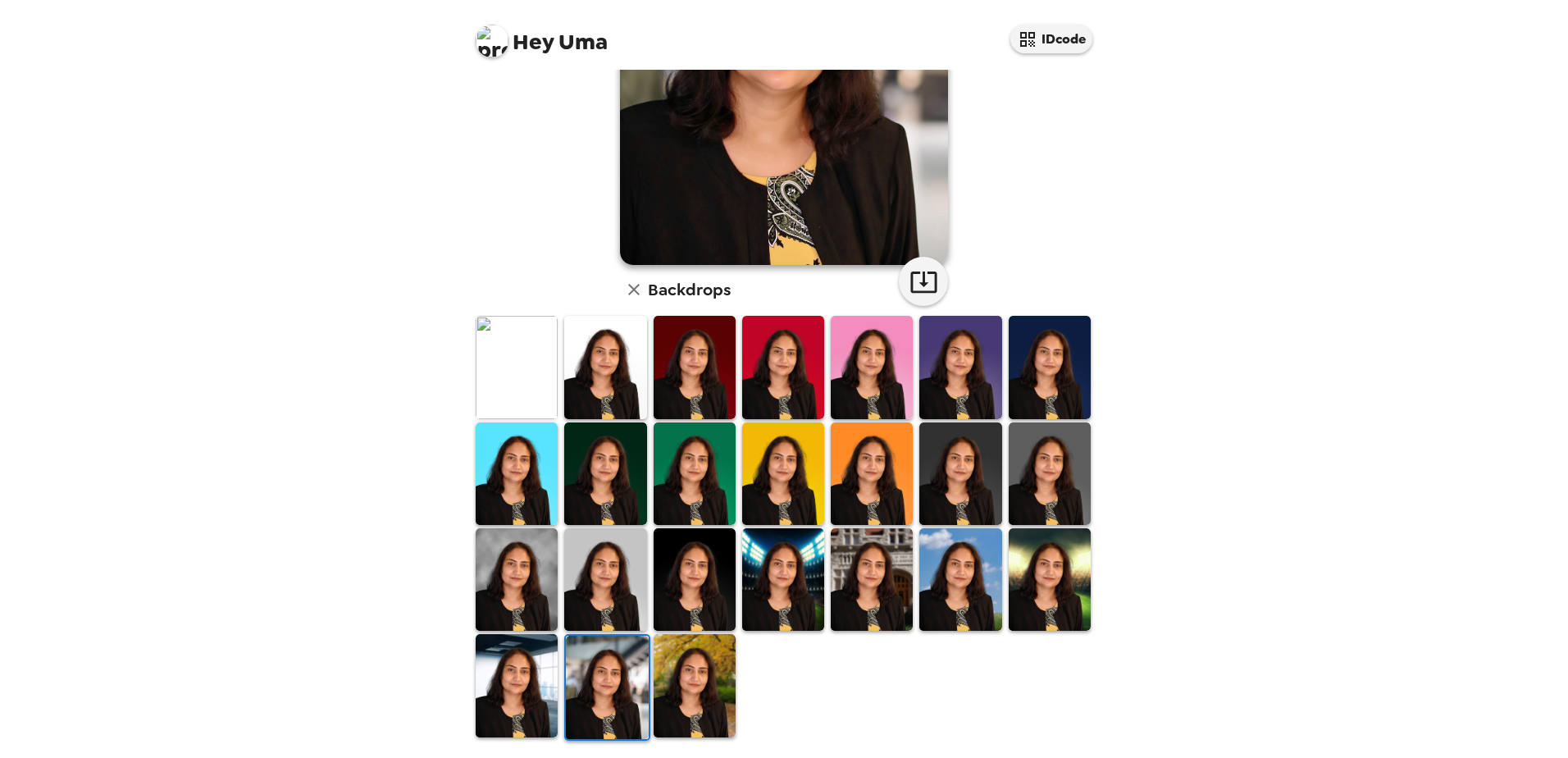
click at [541, 680] on img at bounding box center [516, 684] width 82 height 102
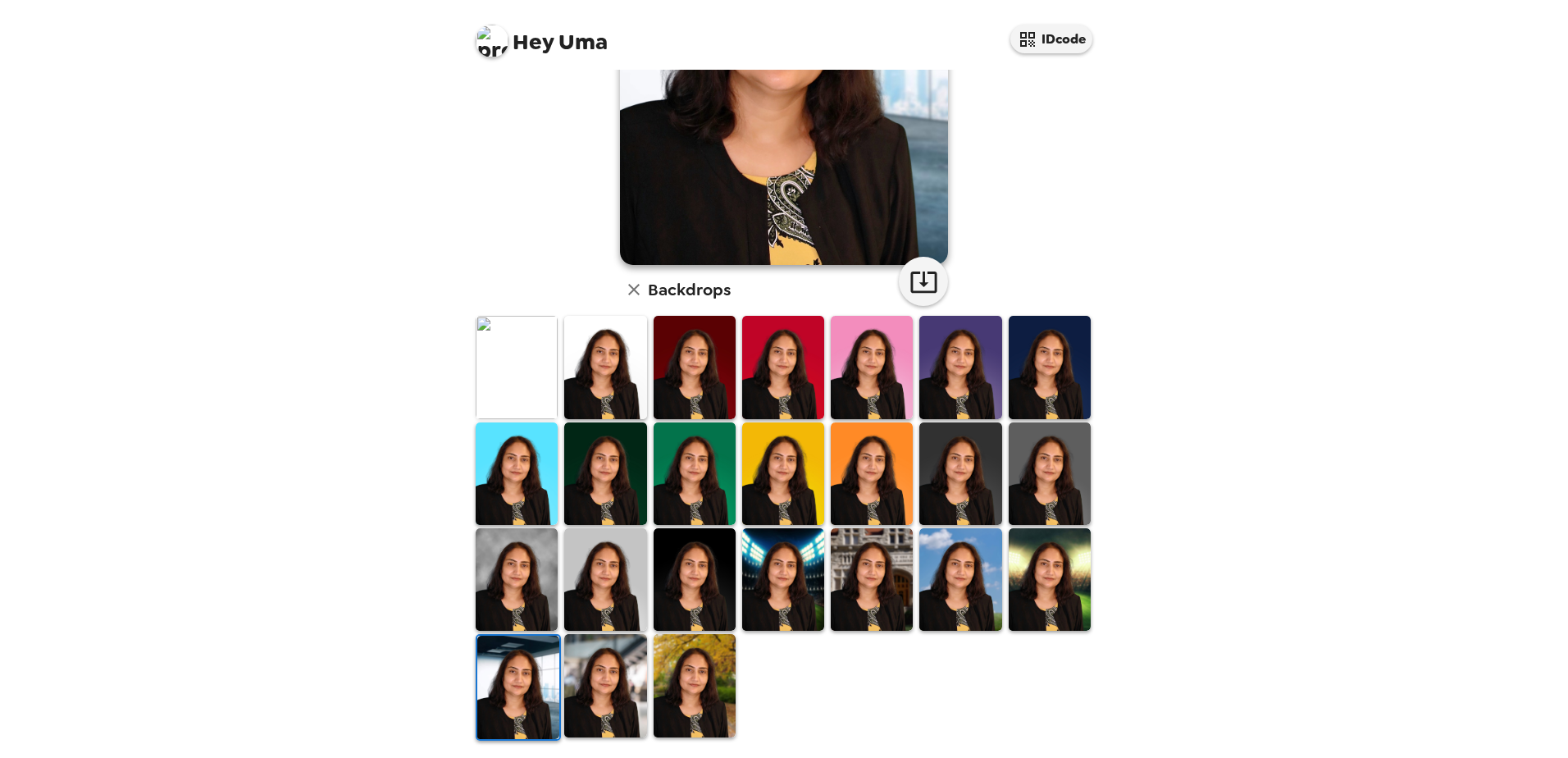
scroll to position [0, 0]
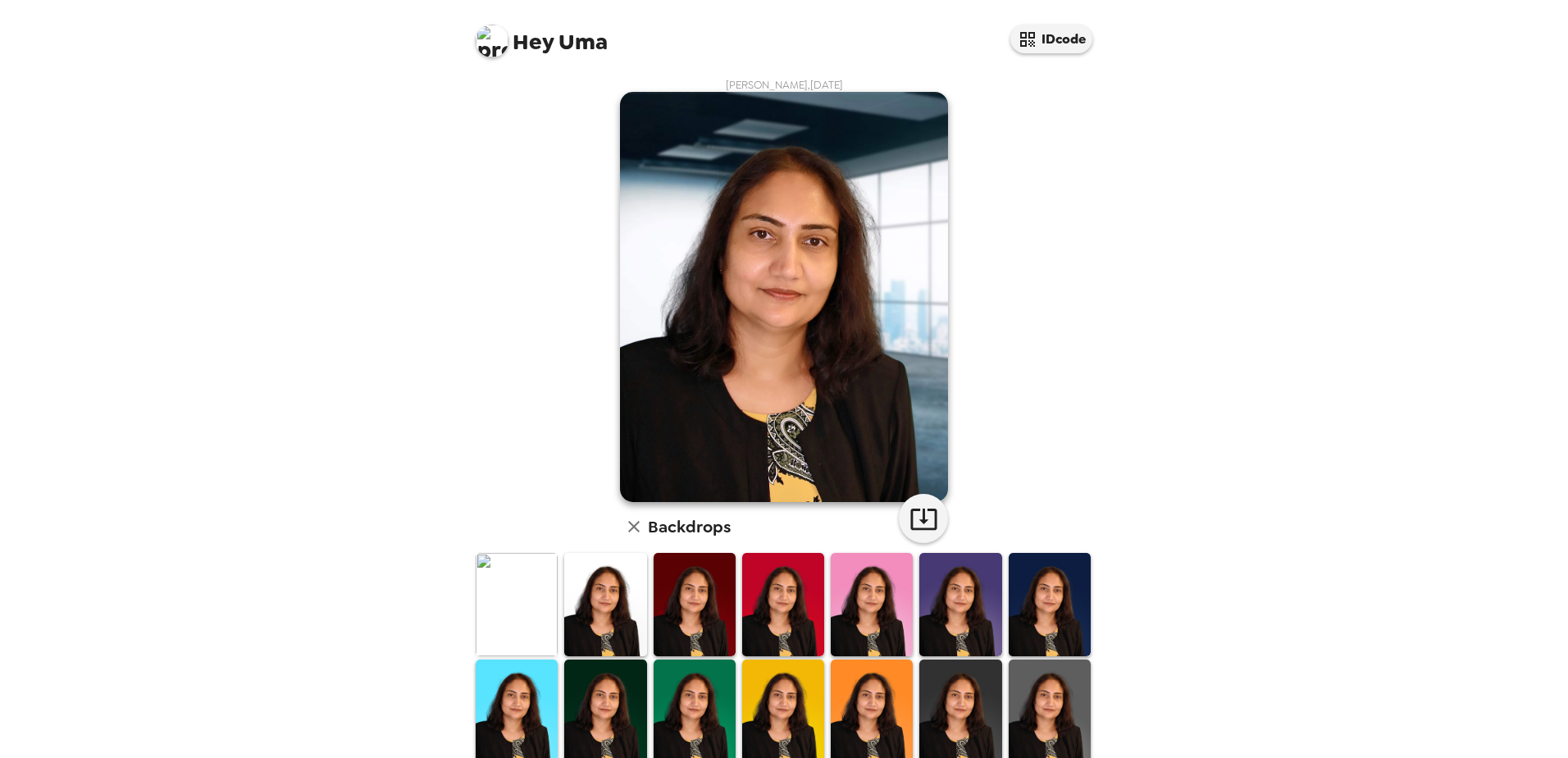
click at [1009, 709] on img at bounding box center [1049, 710] width 82 height 102
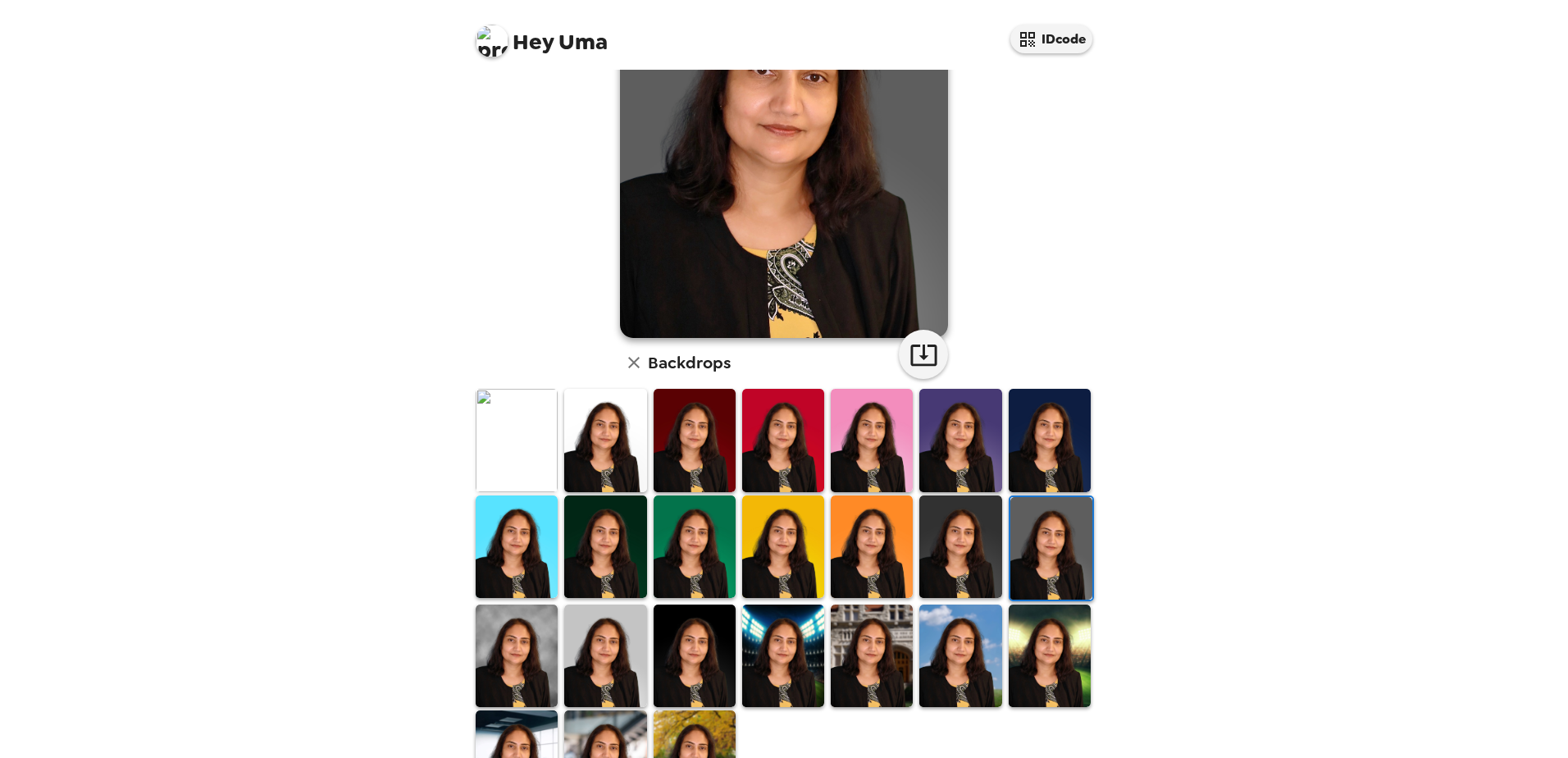
scroll to position [237, 0]
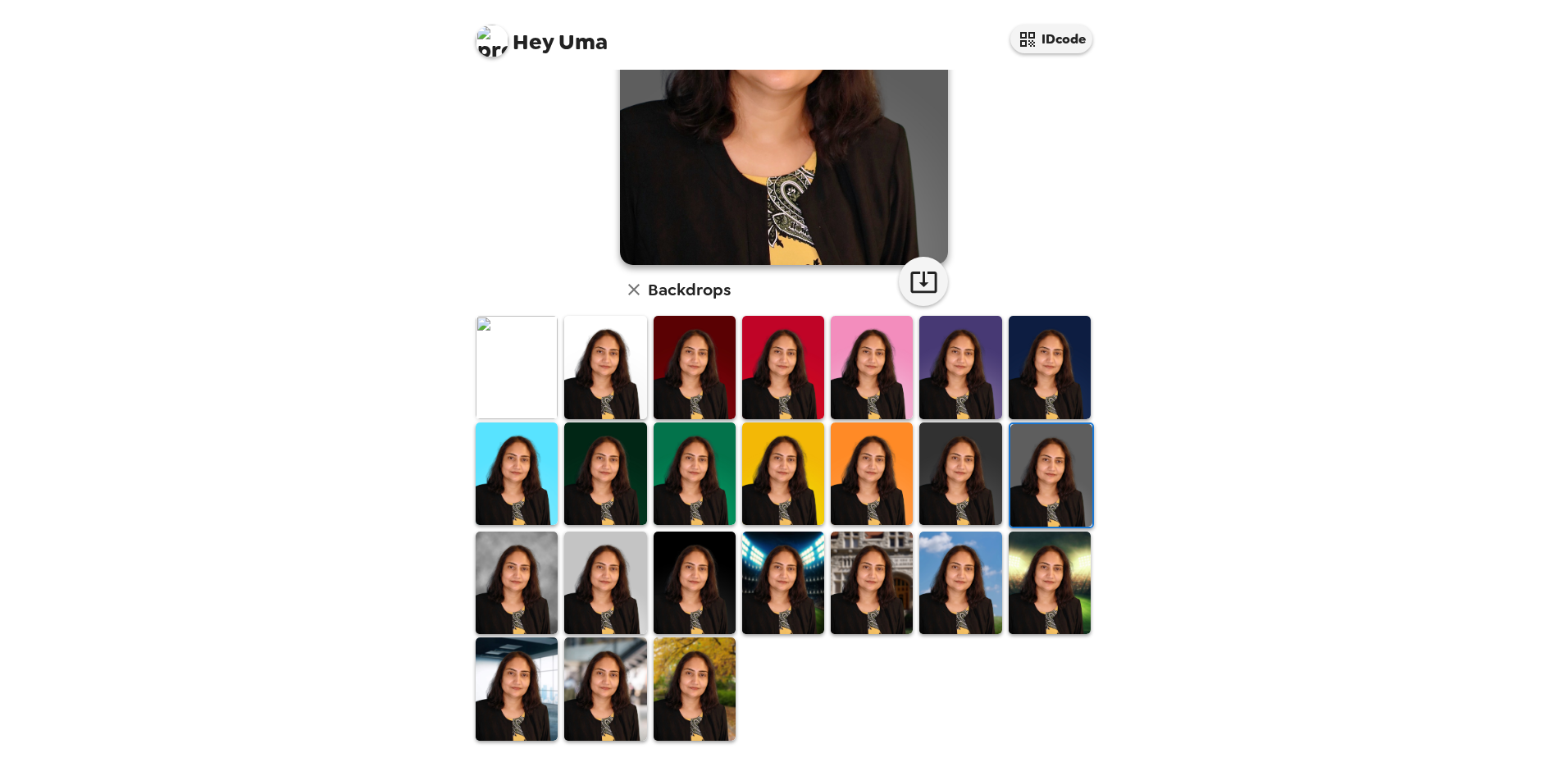
click at [962, 646] on div at bounding box center [787, 527] width 630 height 427
click at [949, 639] on div at bounding box center [787, 527] width 630 height 427
click at [956, 624] on img at bounding box center [959, 582] width 82 height 102
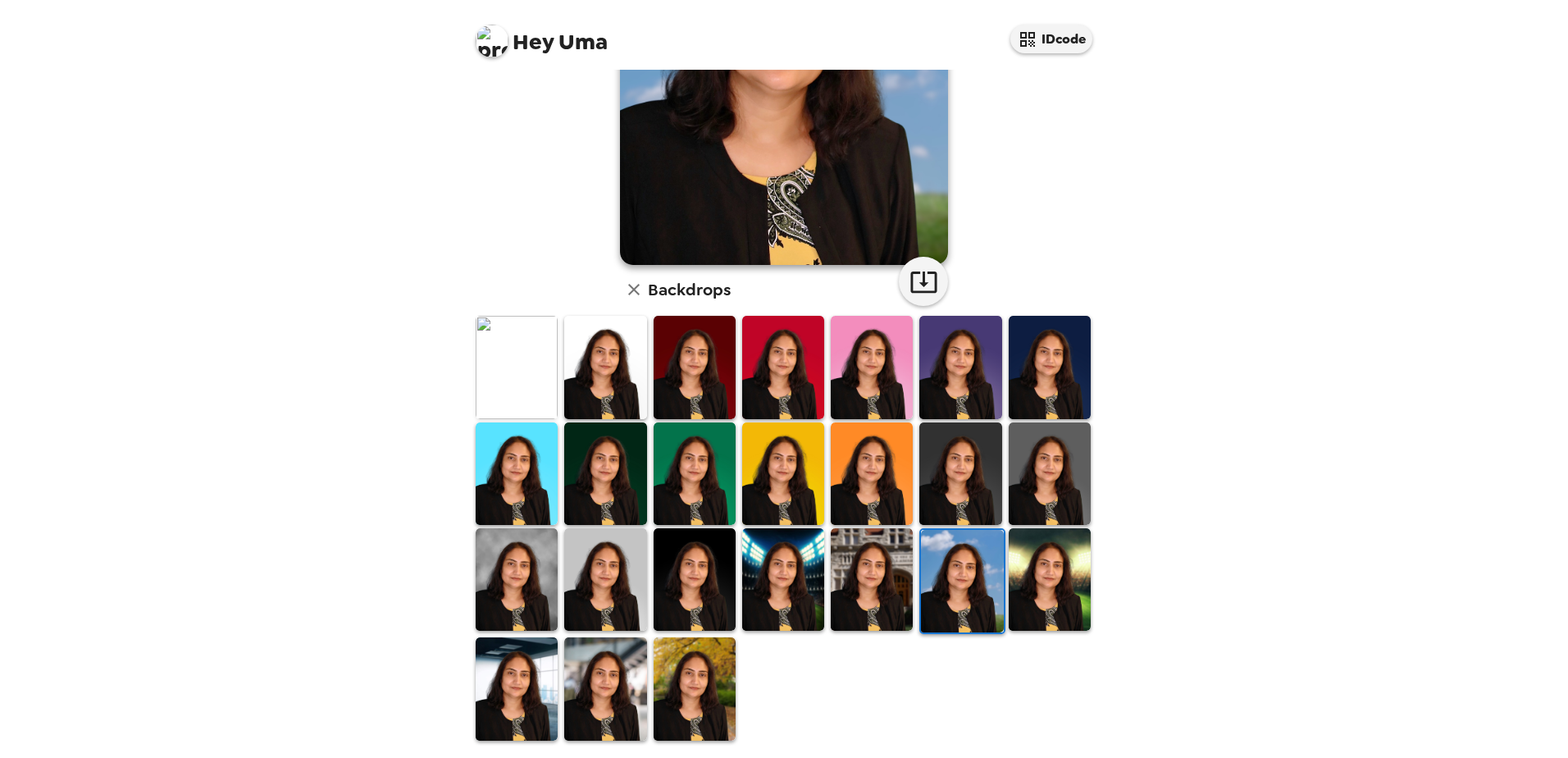
click at [1037, 658] on div at bounding box center [787, 527] width 630 height 427
click at [1037, 655] on div at bounding box center [787, 527] width 630 height 427
click at [1039, 633] on div at bounding box center [787, 527] width 630 height 427
click at [692, 725] on img at bounding box center [694, 688] width 82 height 102
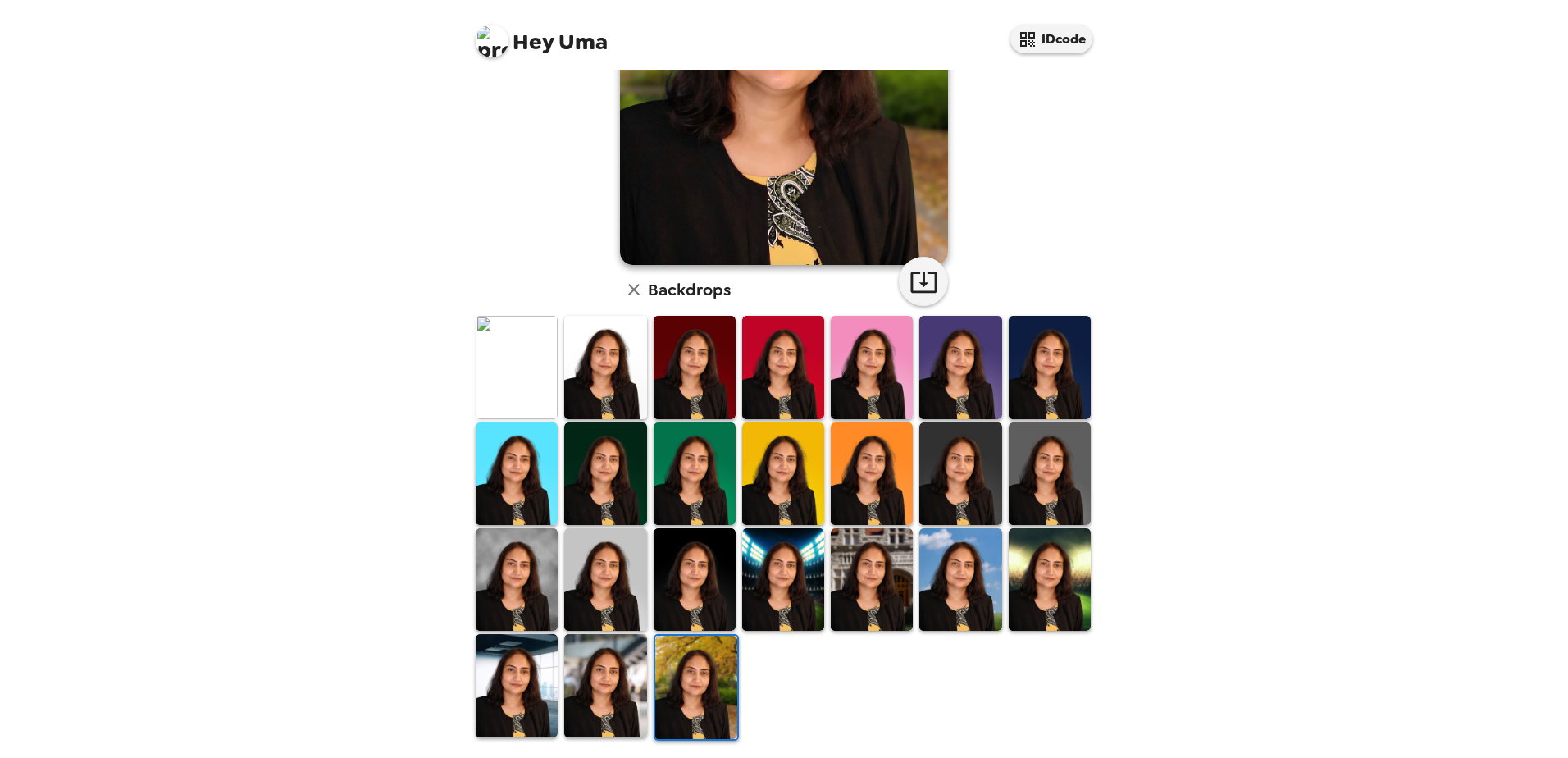
click at [533, 556] on img at bounding box center [516, 579] width 82 height 102
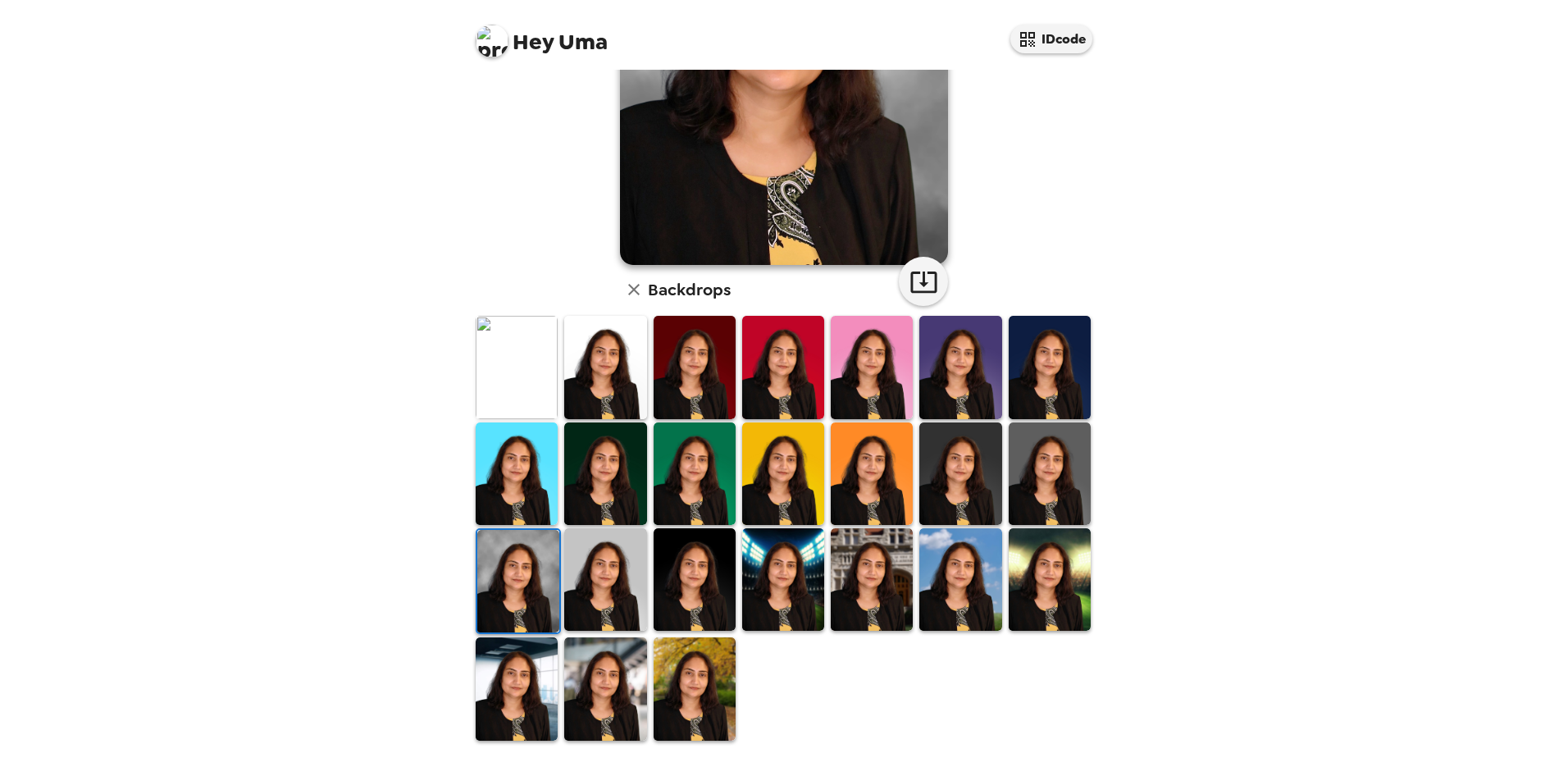
click at [1037, 587] on img at bounding box center [1049, 579] width 82 height 102
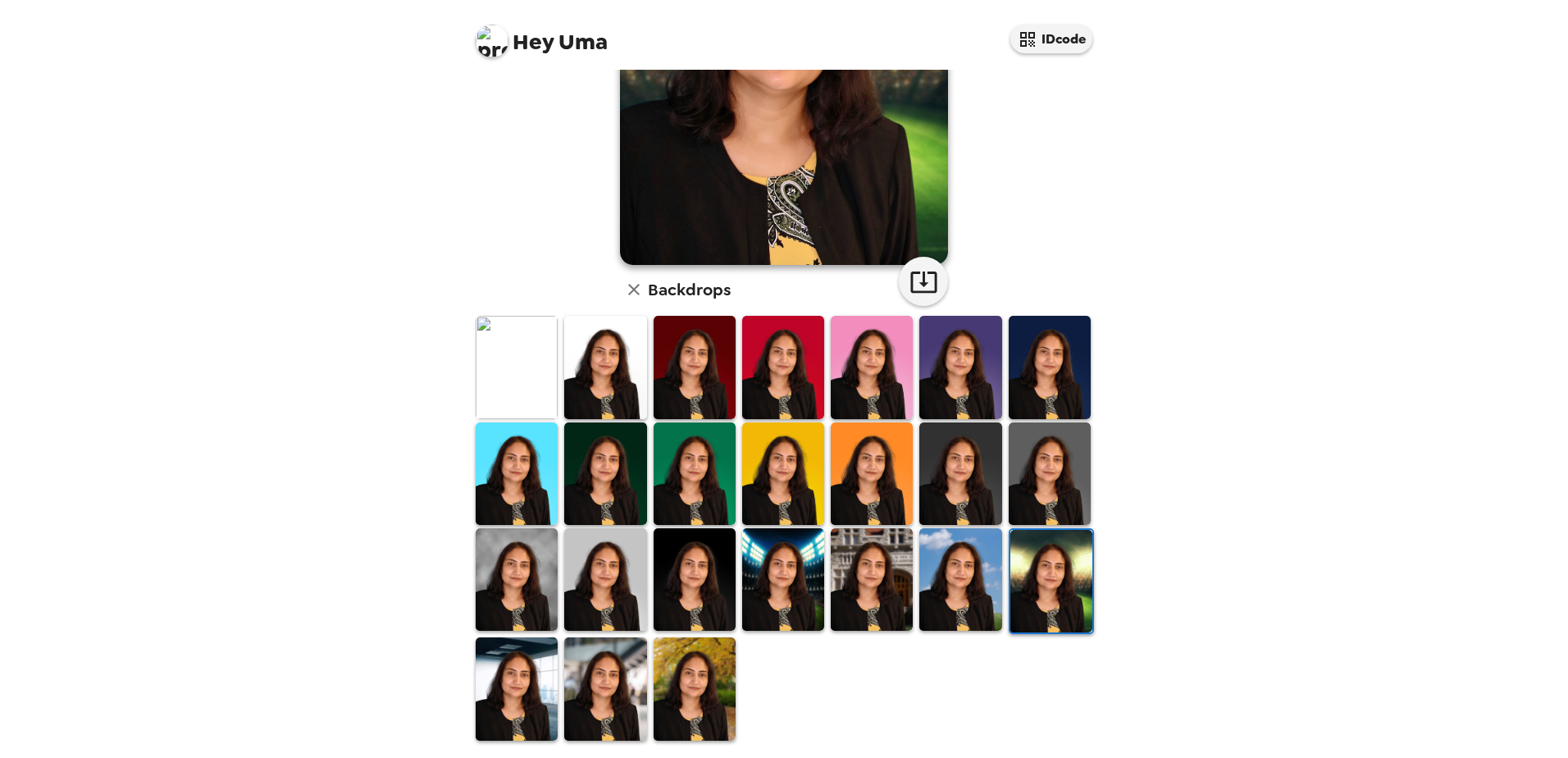
click at [705, 672] on img at bounding box center [694, 688] width 82 height 102
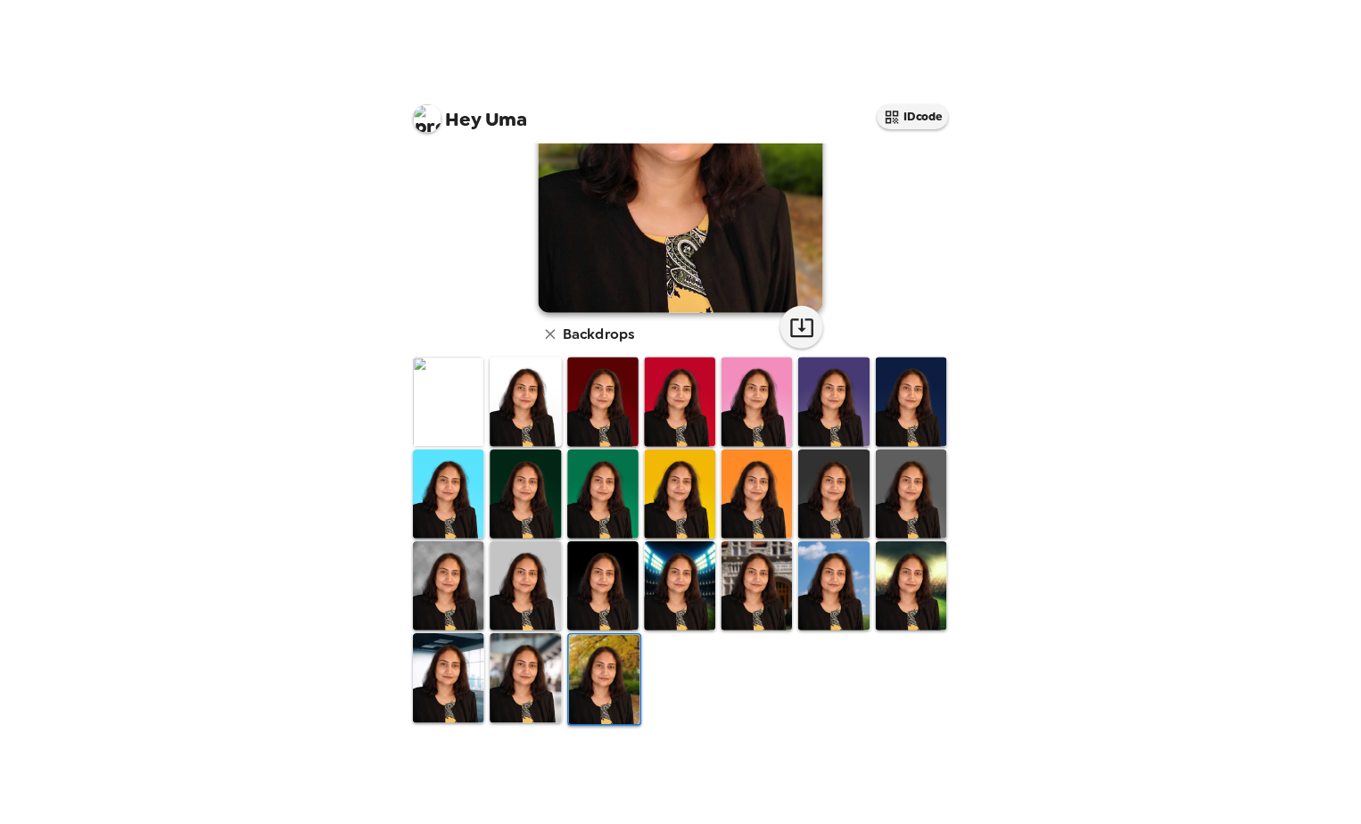
scroll to position [0, 0]
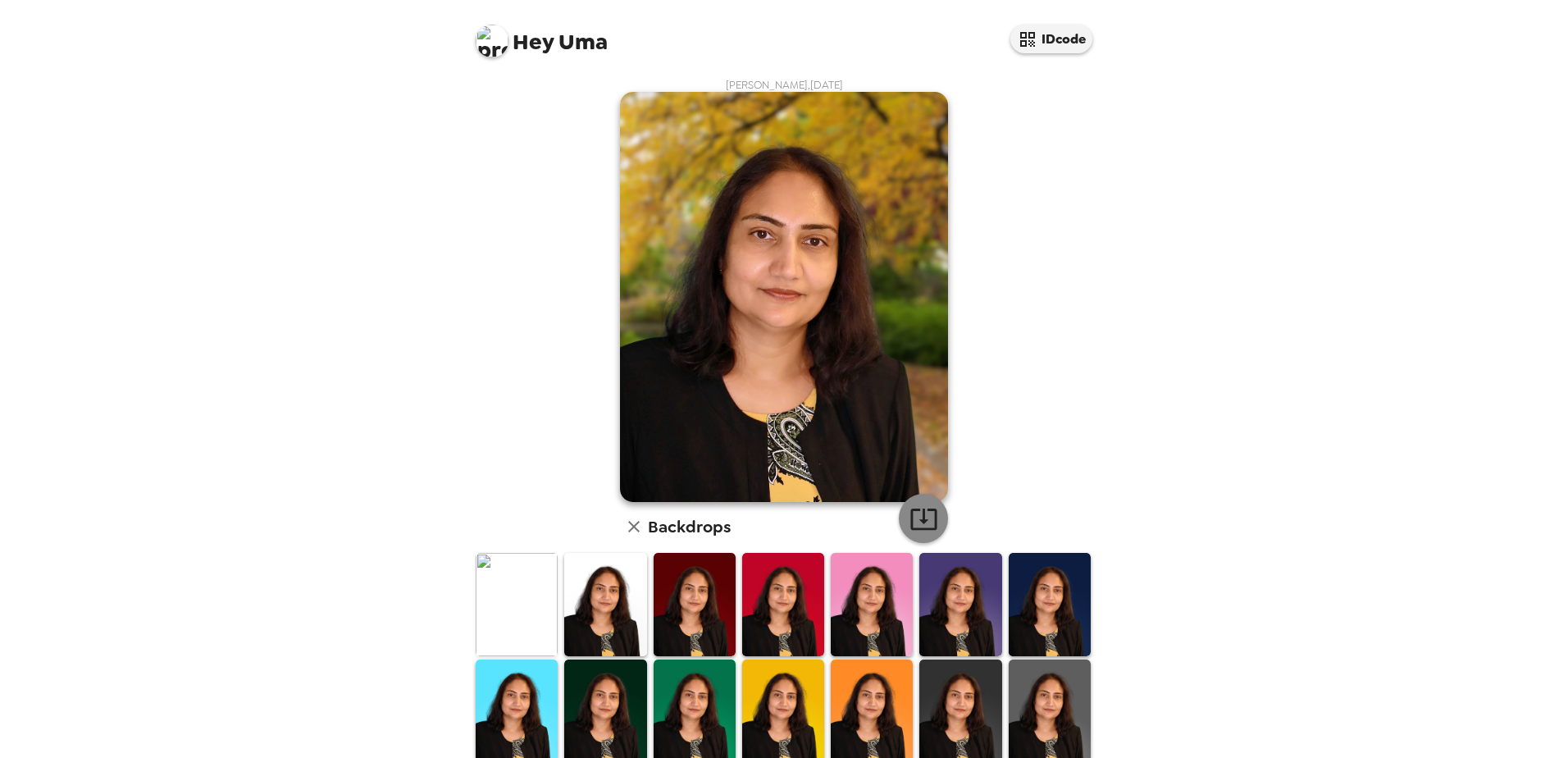
click at [910, 508] on icon "button" at bounding box center [923, 518] width 29 height 29
